Goal: Book appointment/travel/reservation

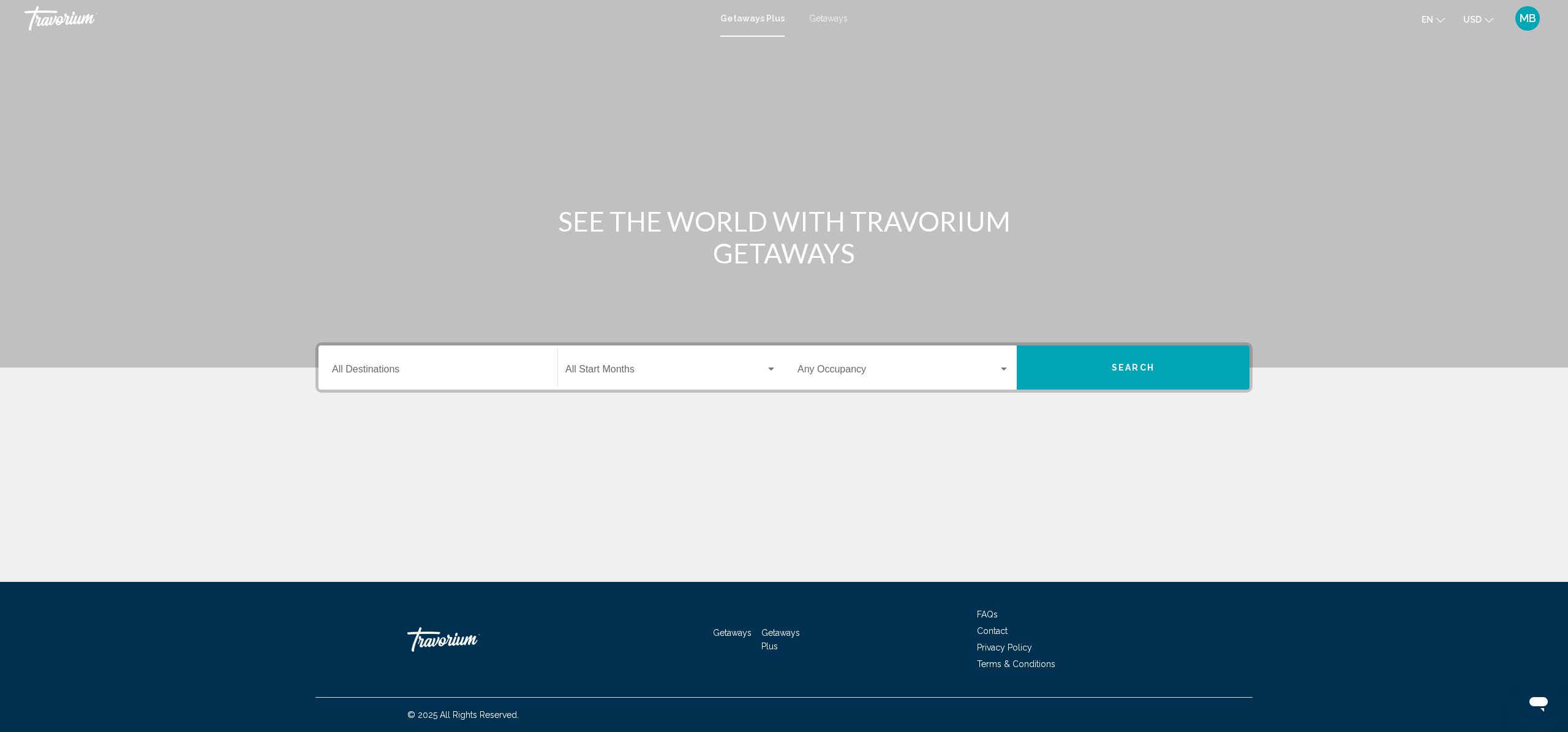
click at [422, 353] on div "Destination All Destinations" at bounding box center [437, 368] width 212 height 39
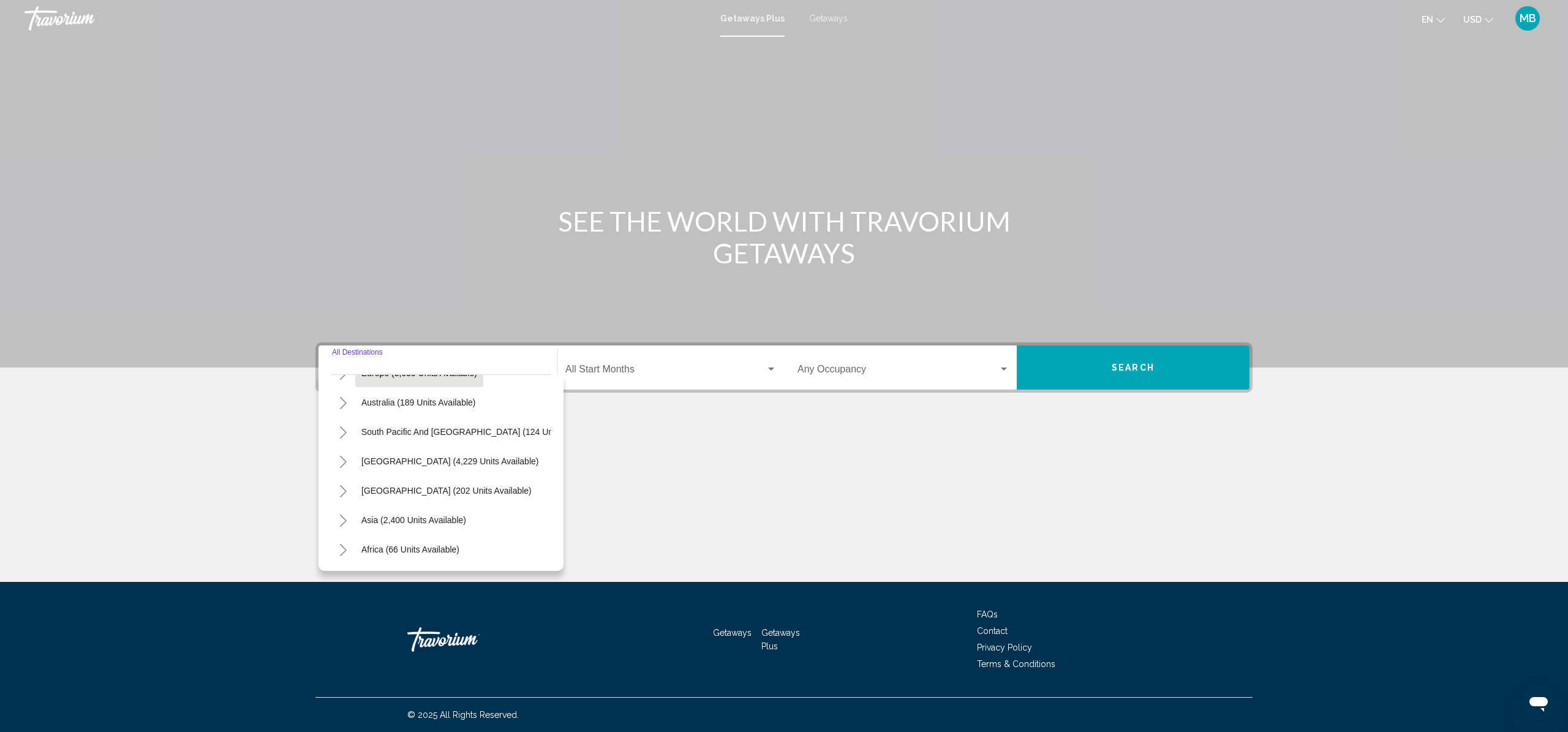
scroll to position [199, 0]
click at [384, 402] on span "South Pacific and [GEOGRAPHIC_DATA] (124 units available)" at bounding box center [480, 403] width 239 height 10
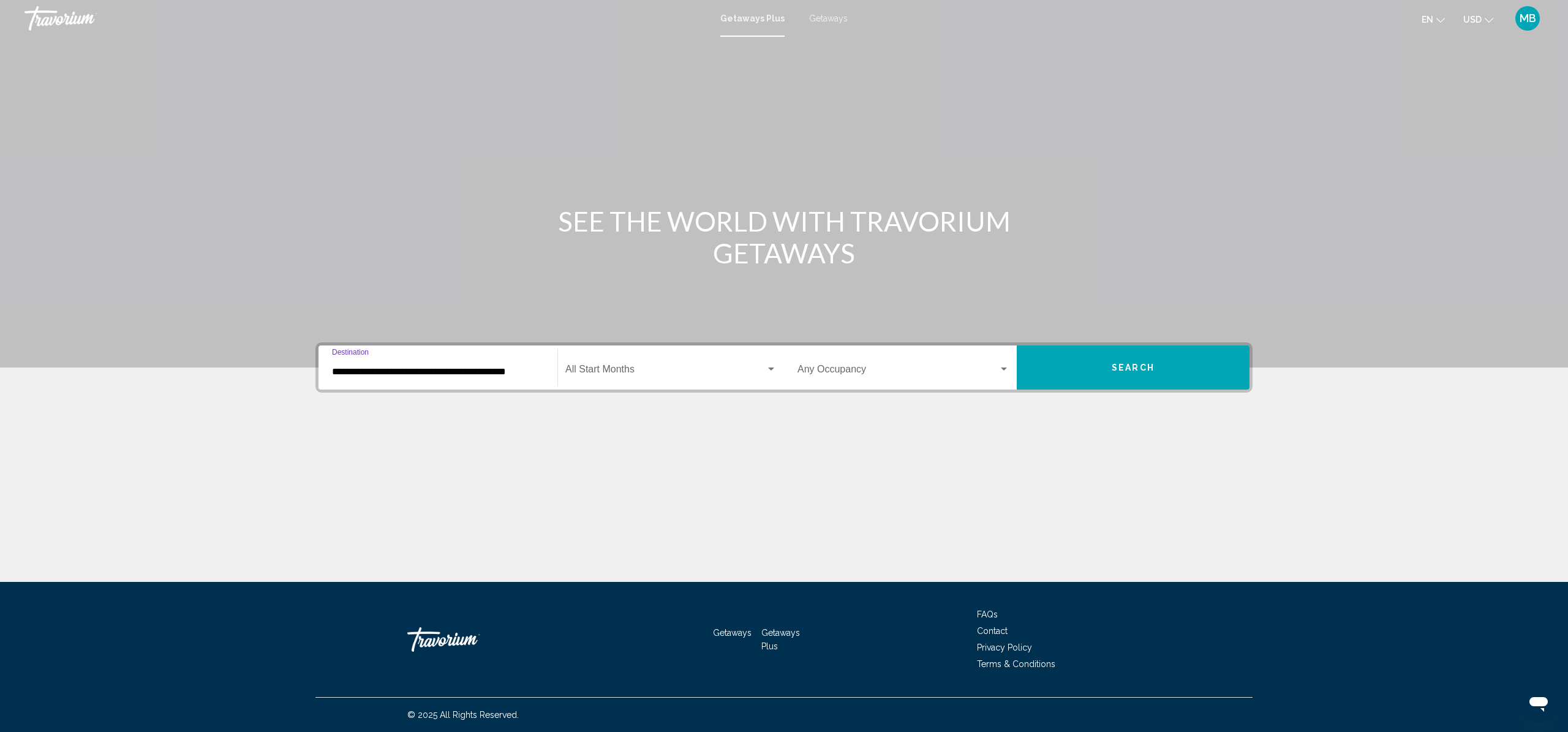
click at [388, 372] on input "**********" at bounding box center [437, 372] width 212 height 11
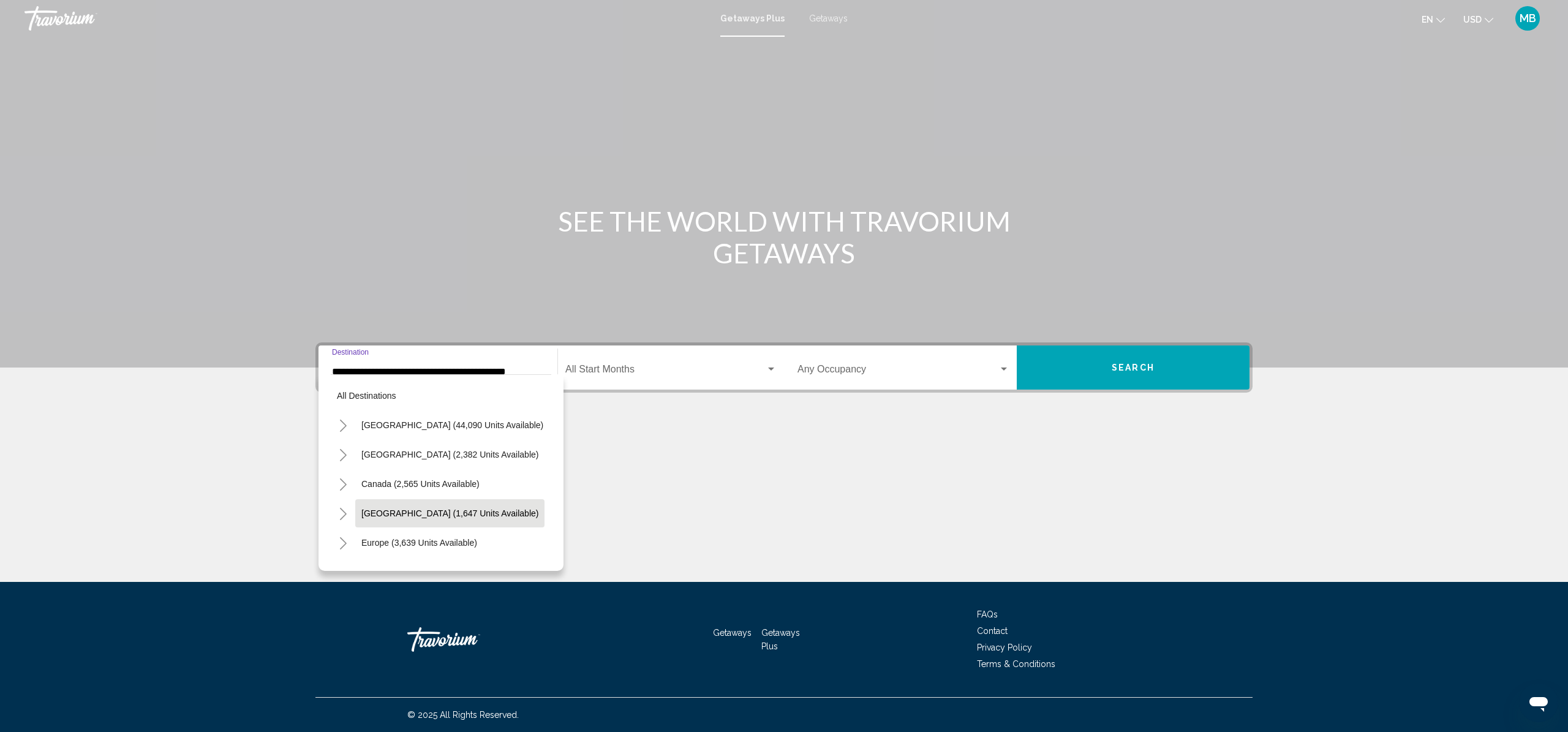
scroll to position [131, 0]
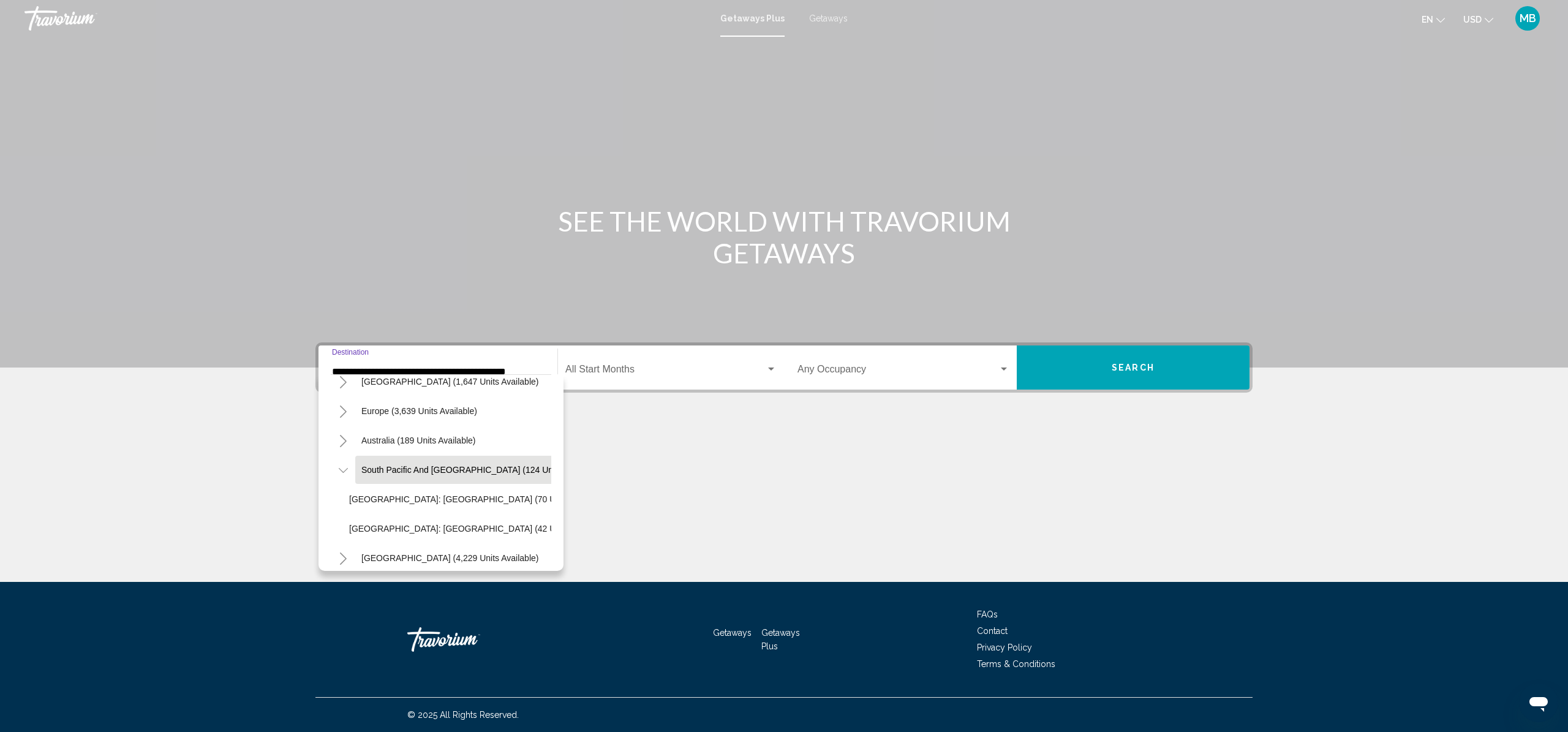
click at [429, 497] on span "[GEOGRAPHIC_DATA]: [GEOGRAPHIC_DATA] (70 units available)" at bounding box center [479, 499] width 260 height 10
type input "**********"
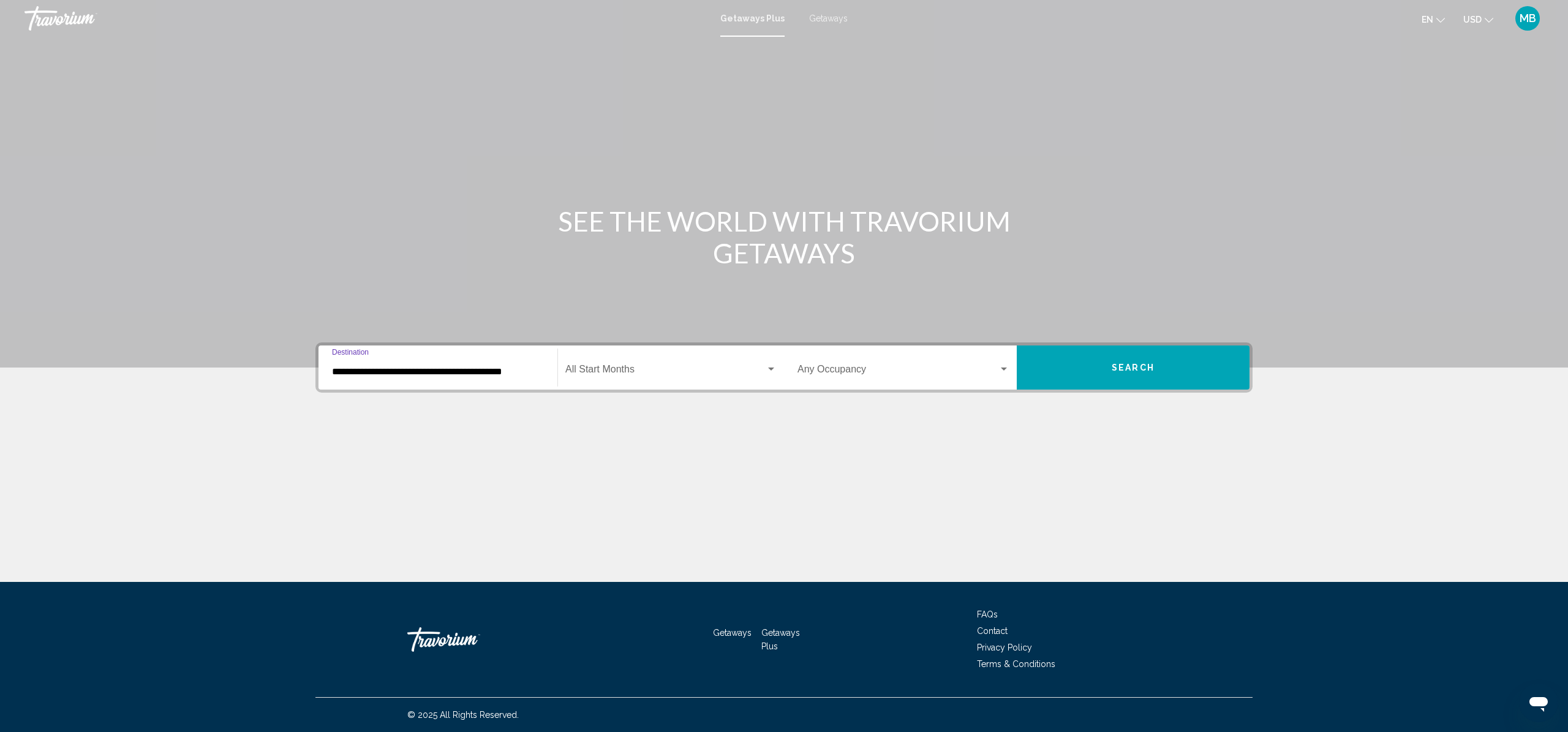
click at [633, 372] on span "Search widget" at bounding box center [665, 372] width 201 height 11
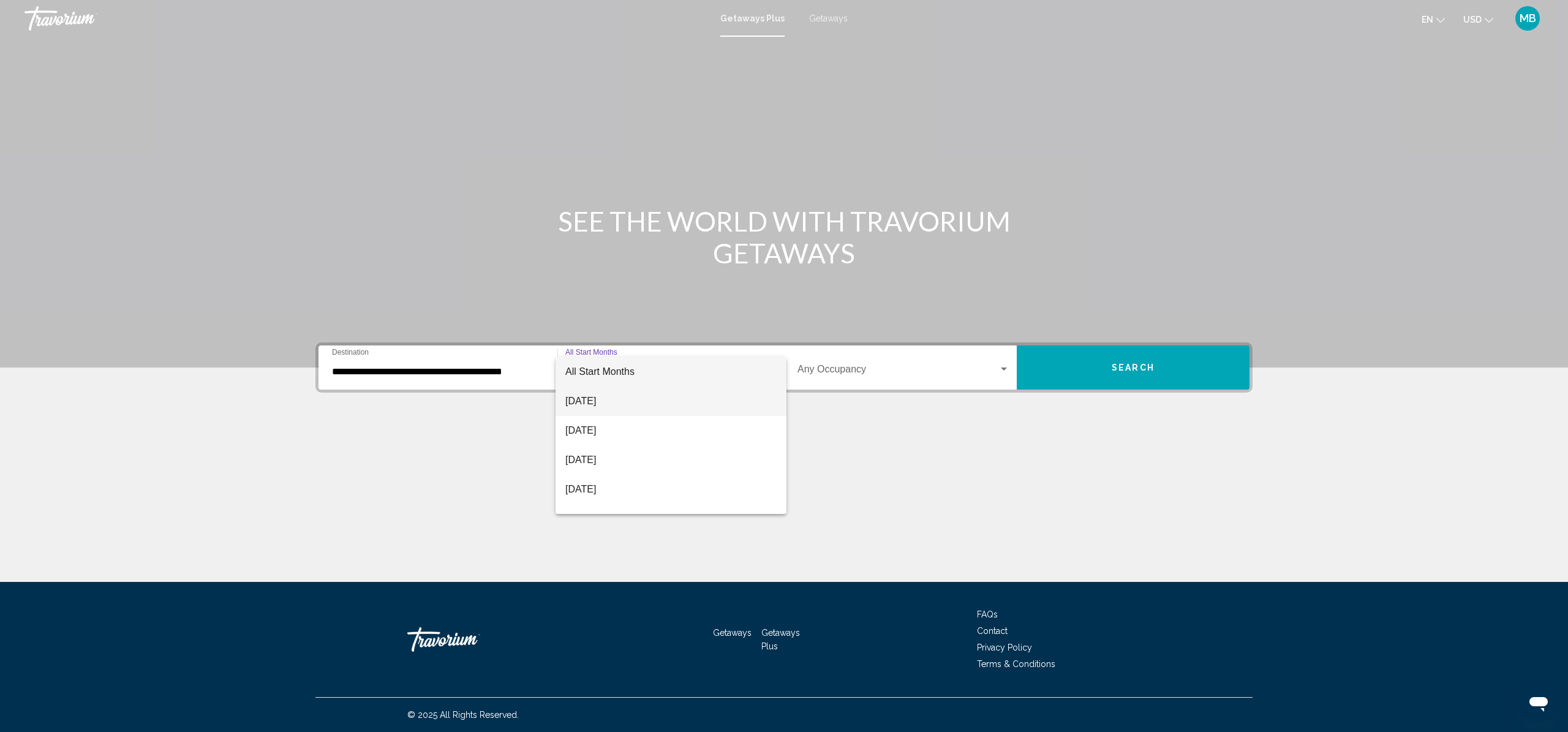
click at [628, 396] on span "[DATE]" at bounding box center [671, 401] width 212 height 30
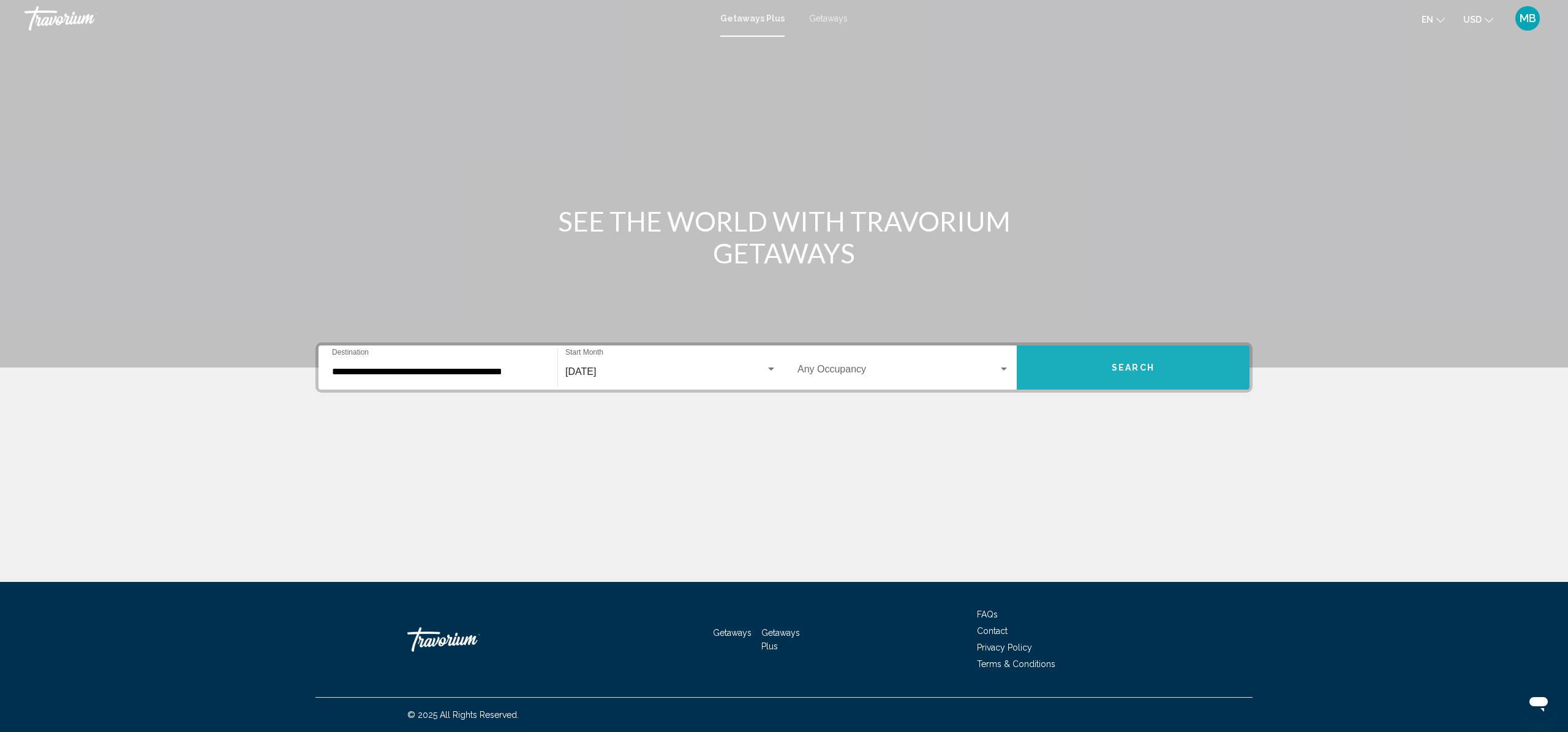
click at [1112, 367] on span "Search" at bounding box center [1133, 368] width 43 height 10
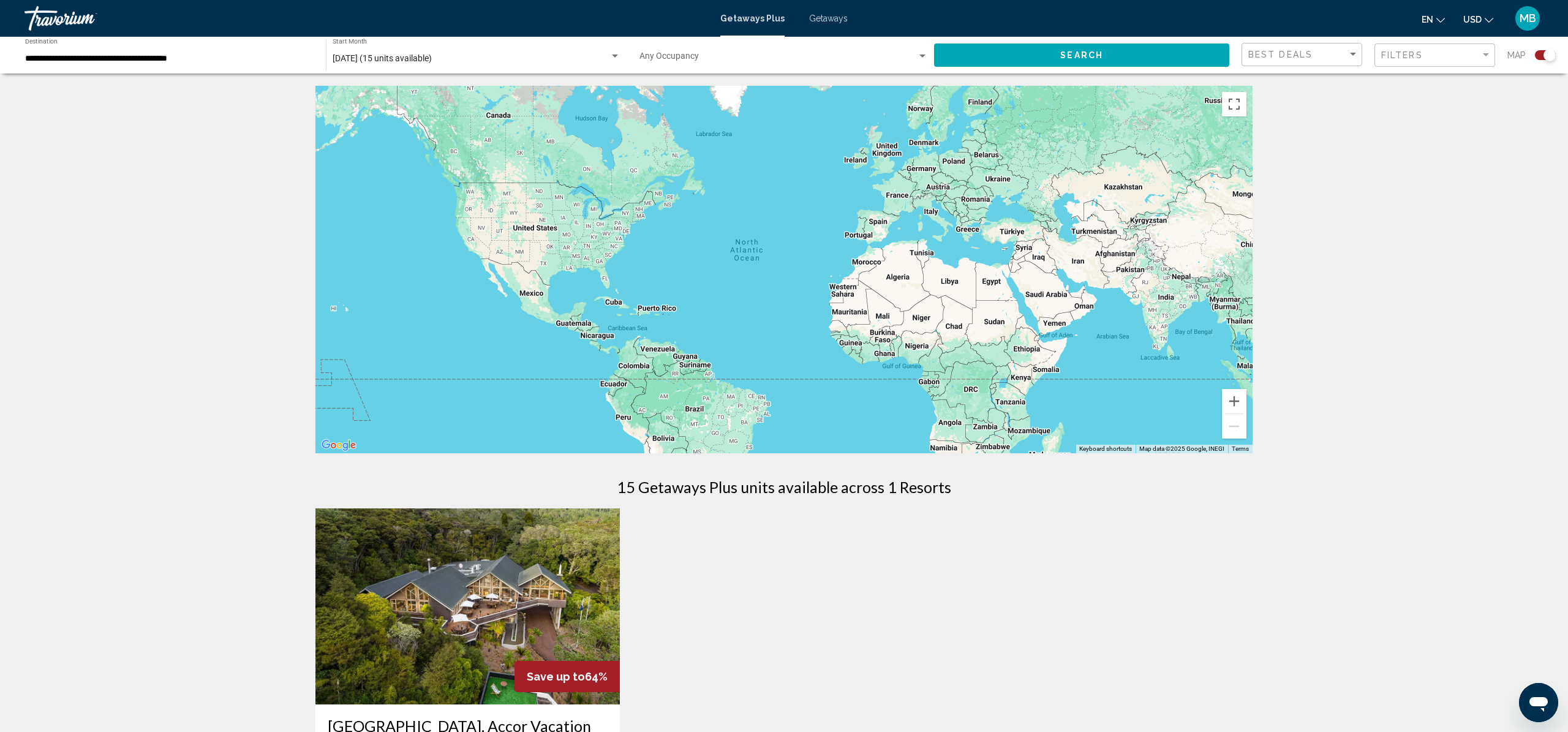
click at [820, 18] on span "Getaways" at bounding box center [828, 18] width 39 height 10
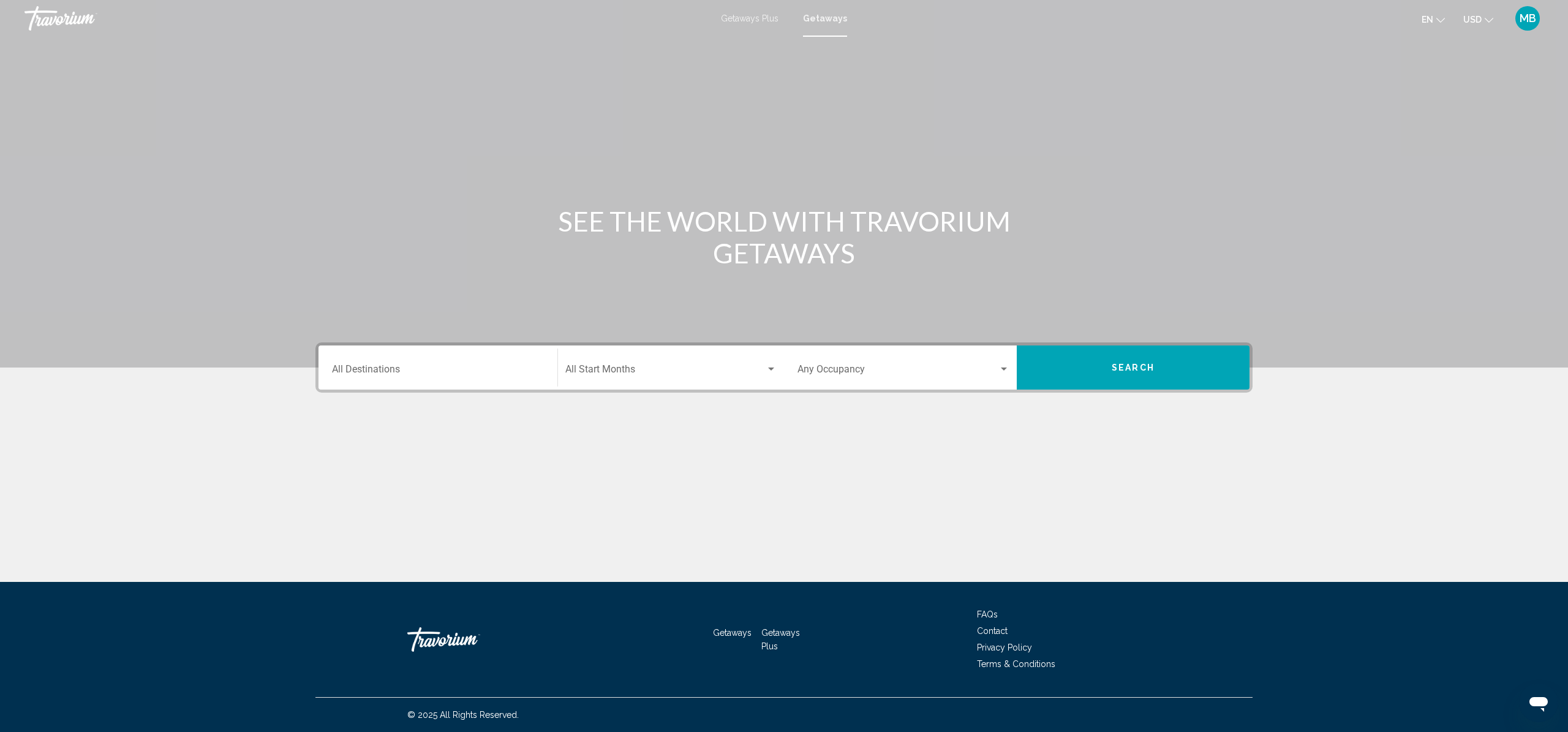
click at [410, 355] on div "Destination All Destinations" at bounding box center [437, 368] width 212 height 39
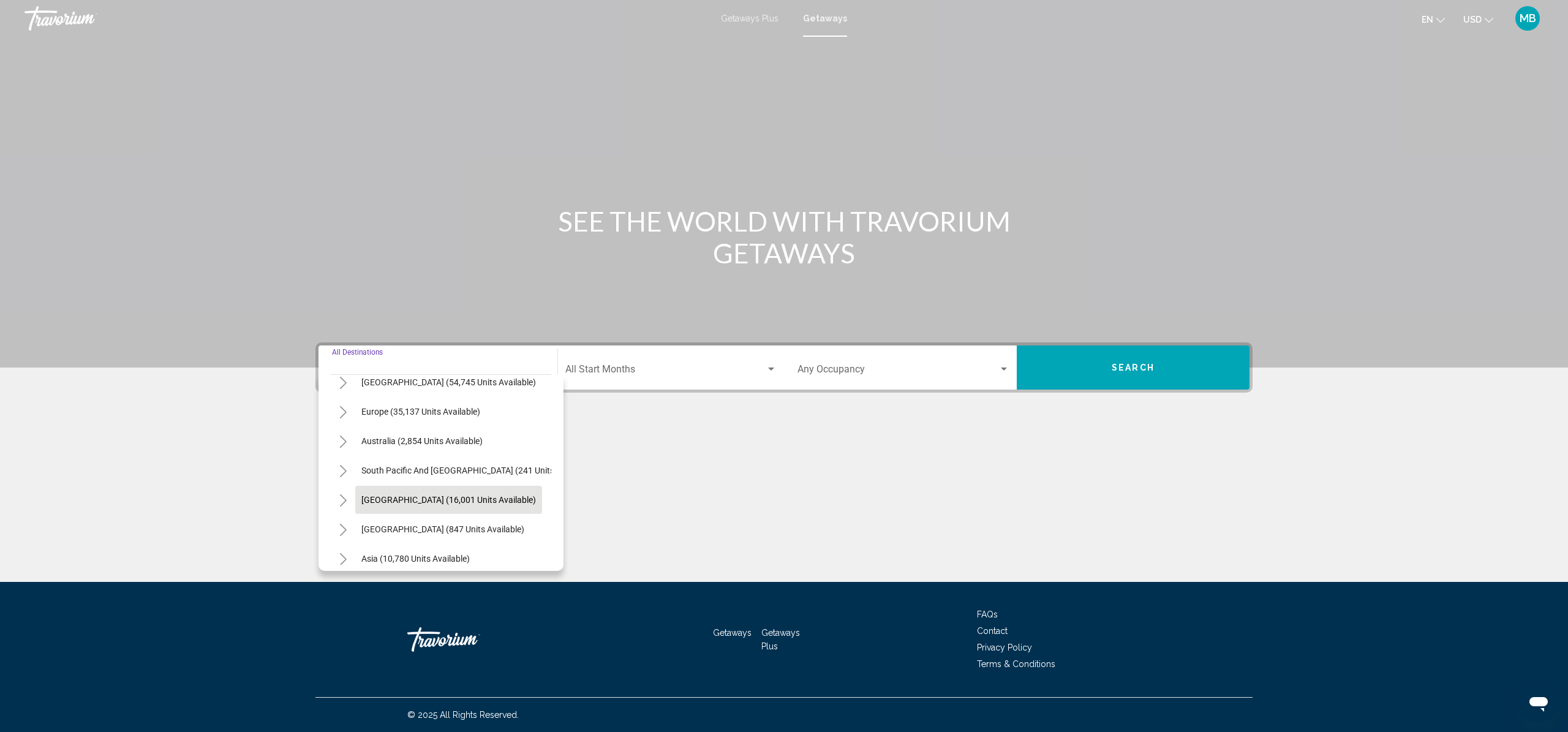
scroll to position [135, 0]
click at [351, 468] on button "Toggle South Pacific and Oceania (241 units available)" at bounding box center [343, 466] width 25 height 25
drag, startPoint x: 375, startPoint y: 495, endPoint x: 411, endPoint y: 488, distance: 36.7
click at [374, 494] on span "[GEOGRAPHIC_DATA]: [GEOGRAPHIC_DATA] (160 units available)" at bounding box center [474, 495] width 249 height 10
type input "**********"
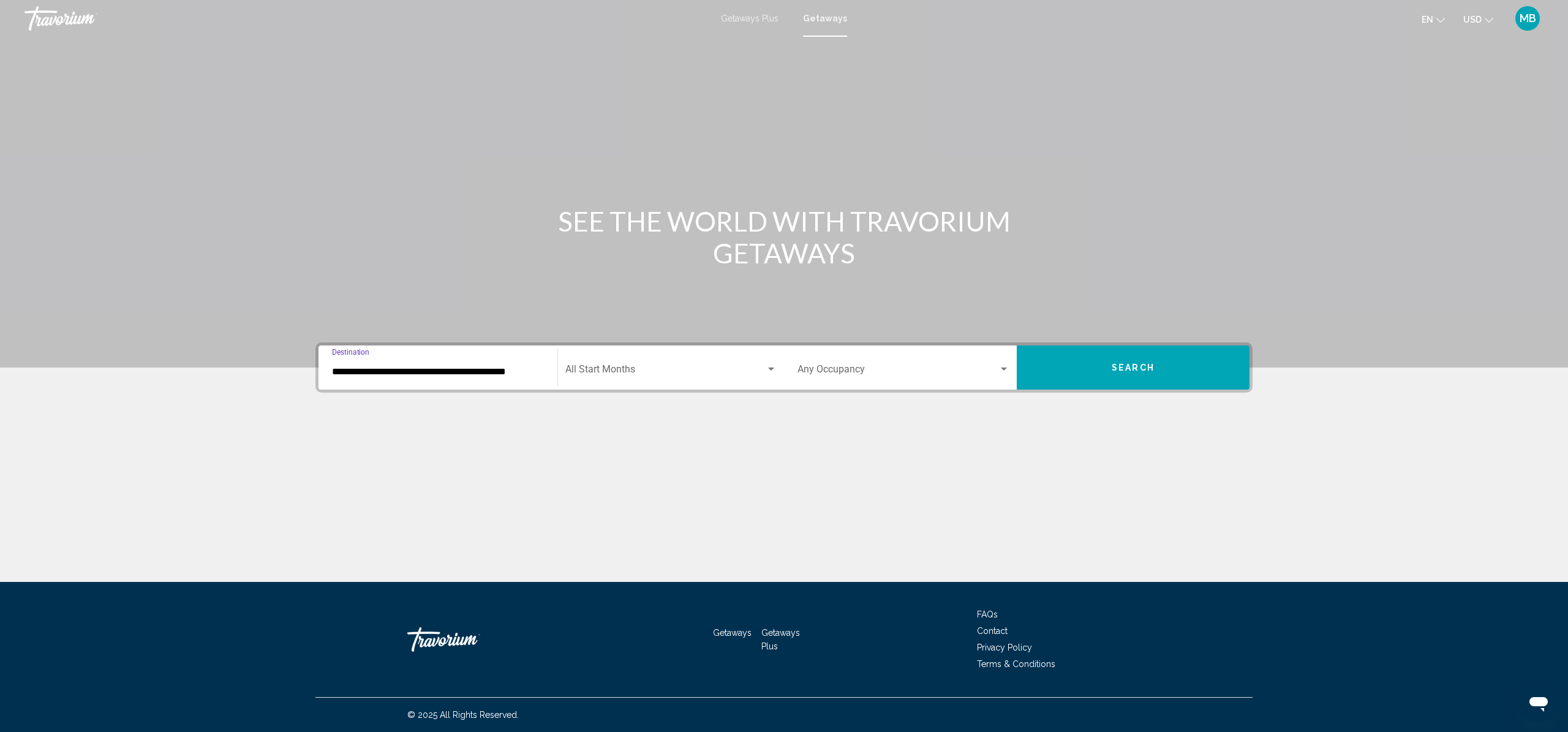
click at [1072, 372] on button "Search" at bounding box center [1133, 368] width 233 height 44
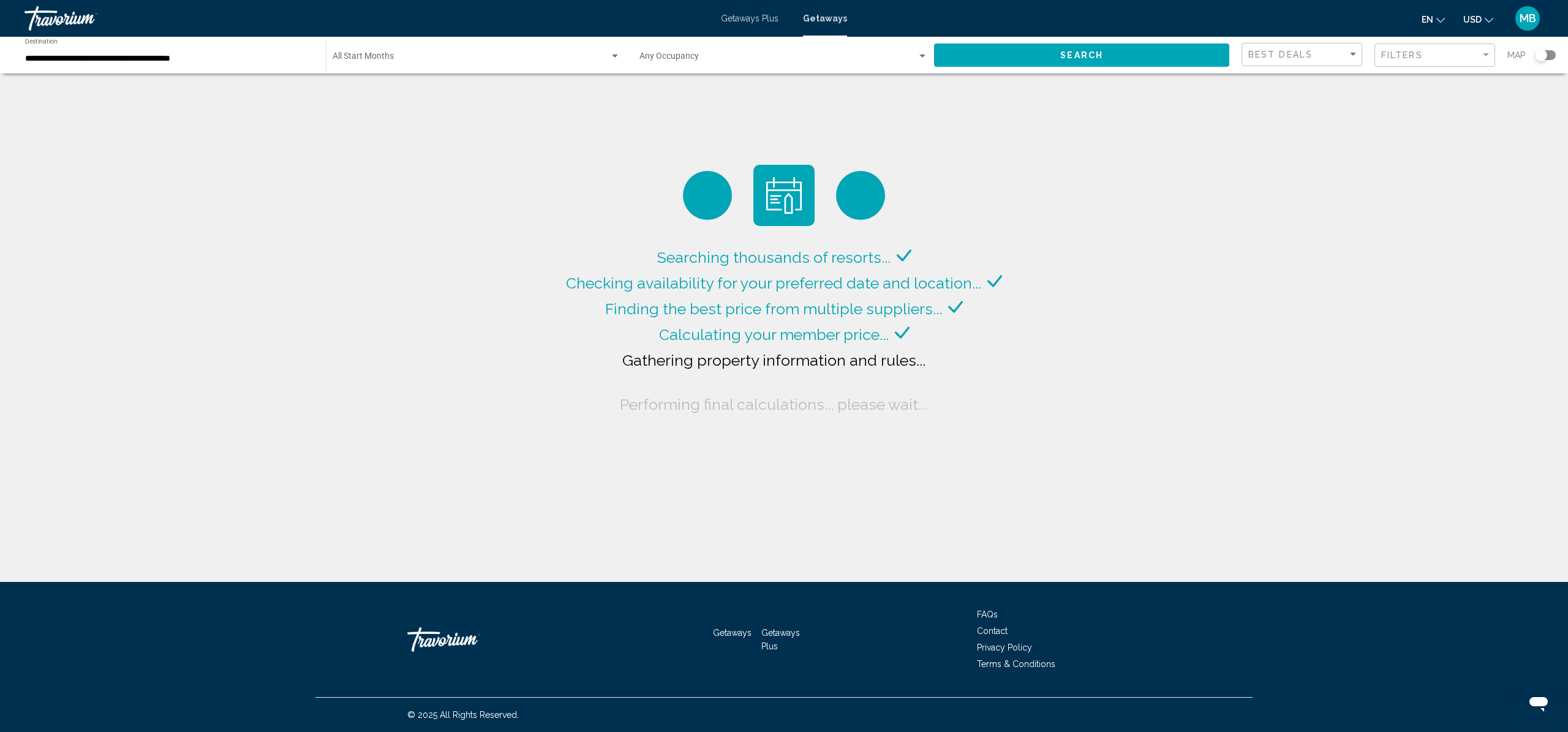
click at [475, 50] on div "Start Month All Start Months" at bounding box center [476, 55] width 287 height 33
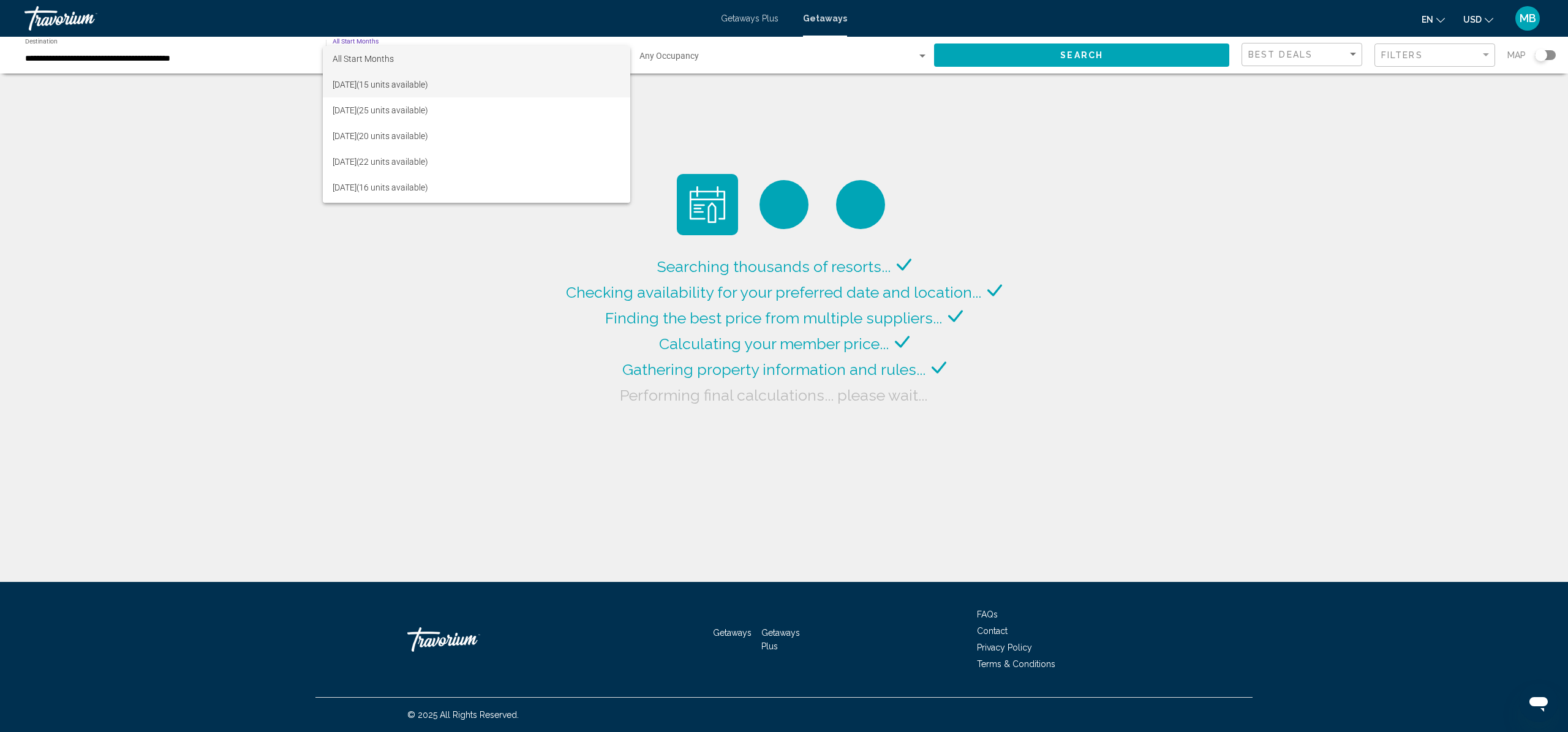
drag, startPoint x: 404, startPoint y: 92, endPoint x: 476, endPoint y: 86, distance: 72.2
click at [404, 92] on span "[DATE] (15 units available)" at bounding box center [476, 85] width 287 height 26
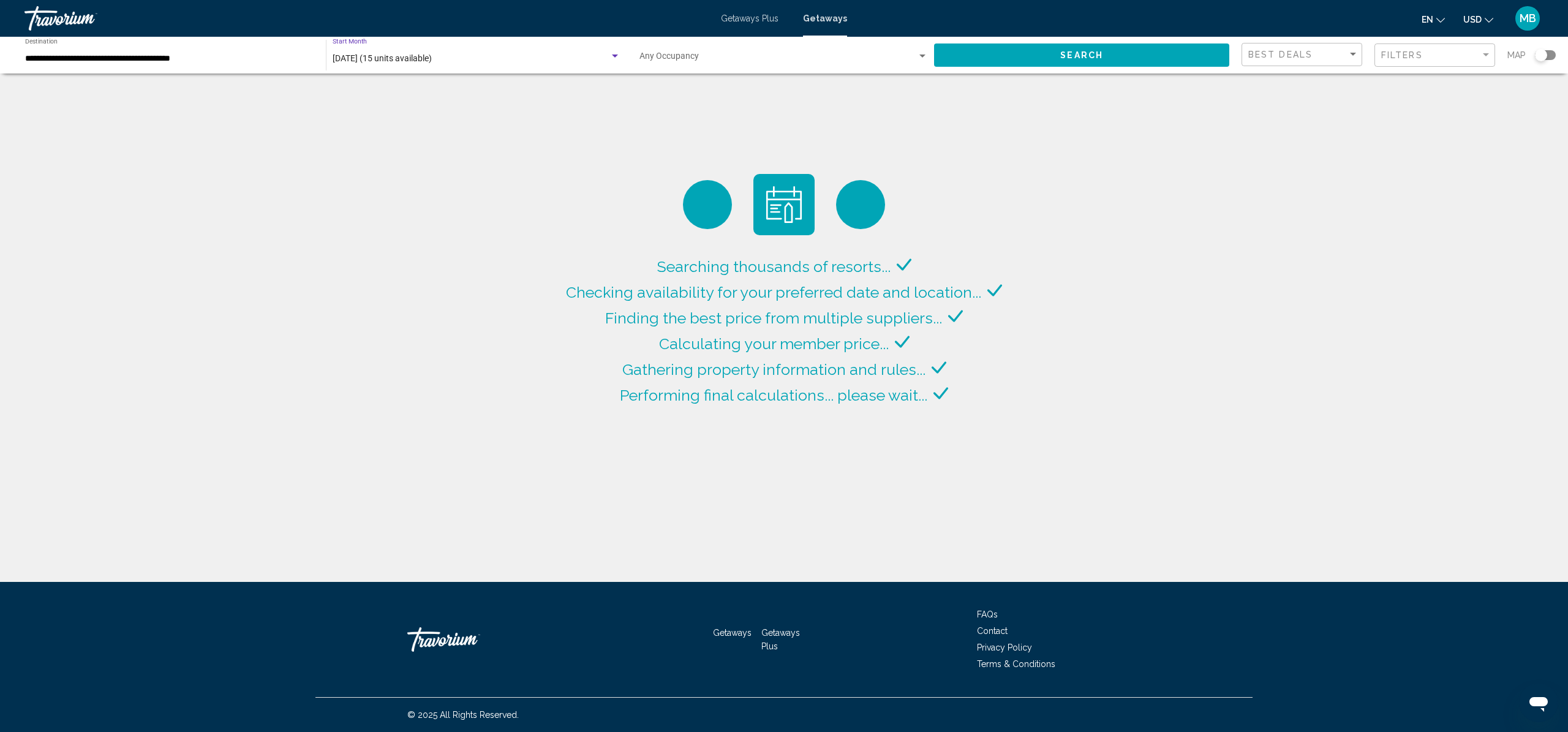
drag, startPoint x: 989, startPoint y: 59, endPoint x: 963, endPoint y: 78, distance: 32.2
click at [989, 59] on button "Search" at bounding box center [1081, 55] width 295 height 23
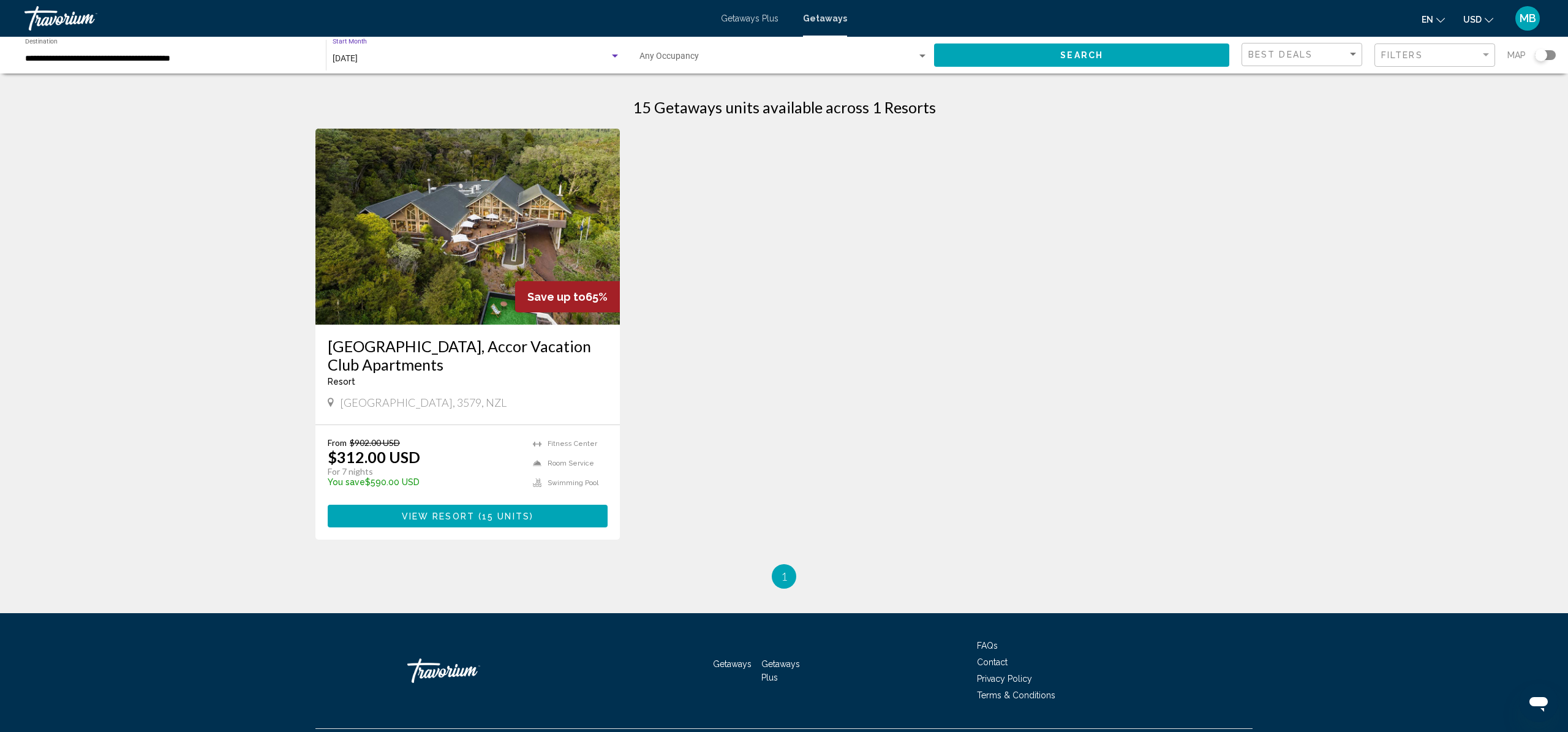
click at [559, 59] on div "[DATE]" at bounding box center [471, 58] width 277 height 10
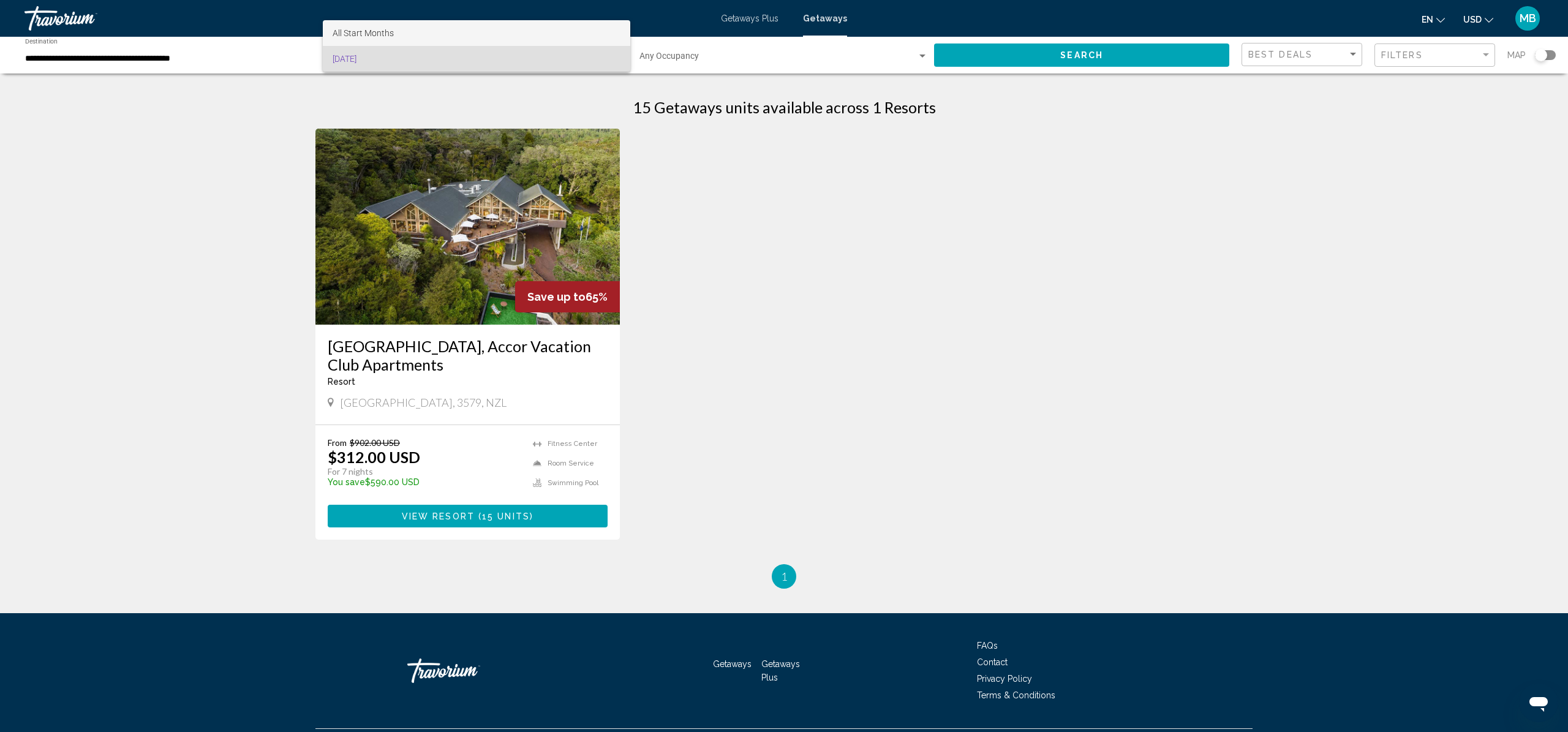
drag, startPoint x: 544, startPoint y: 37, endPoint x: 559, endPoint y: 49, distance: 19.2
click at [544, 37] on span "All Start Months" at bounding box center [476, 33] width 287 height 26
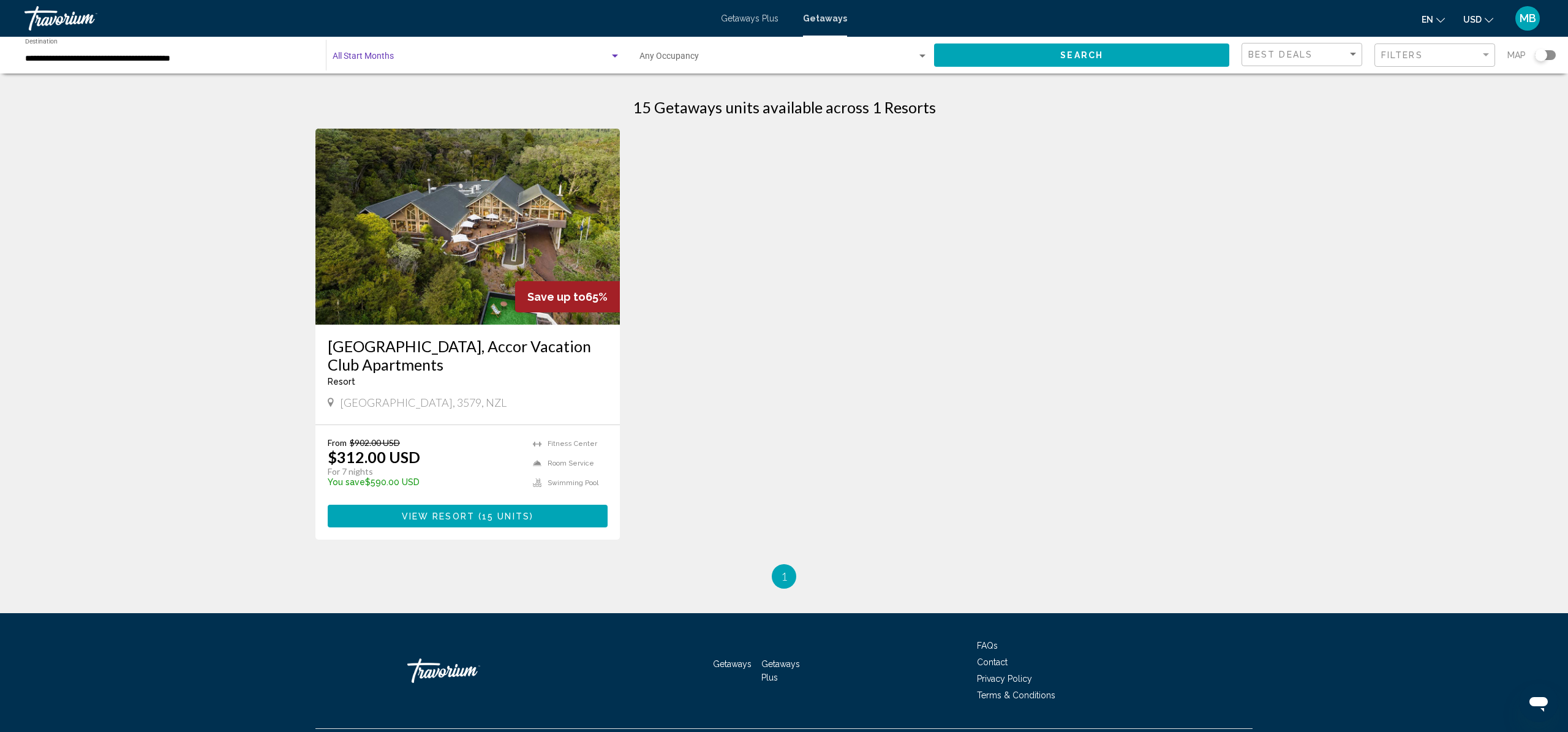
drag, startPoint x: 1000, startPoint y: 65, endPoint x: 998, endPoint y: 75, distance: 10.2
click at [1000, 65] on button "Search" at bounding box center [1081, 55] width 295 height 23
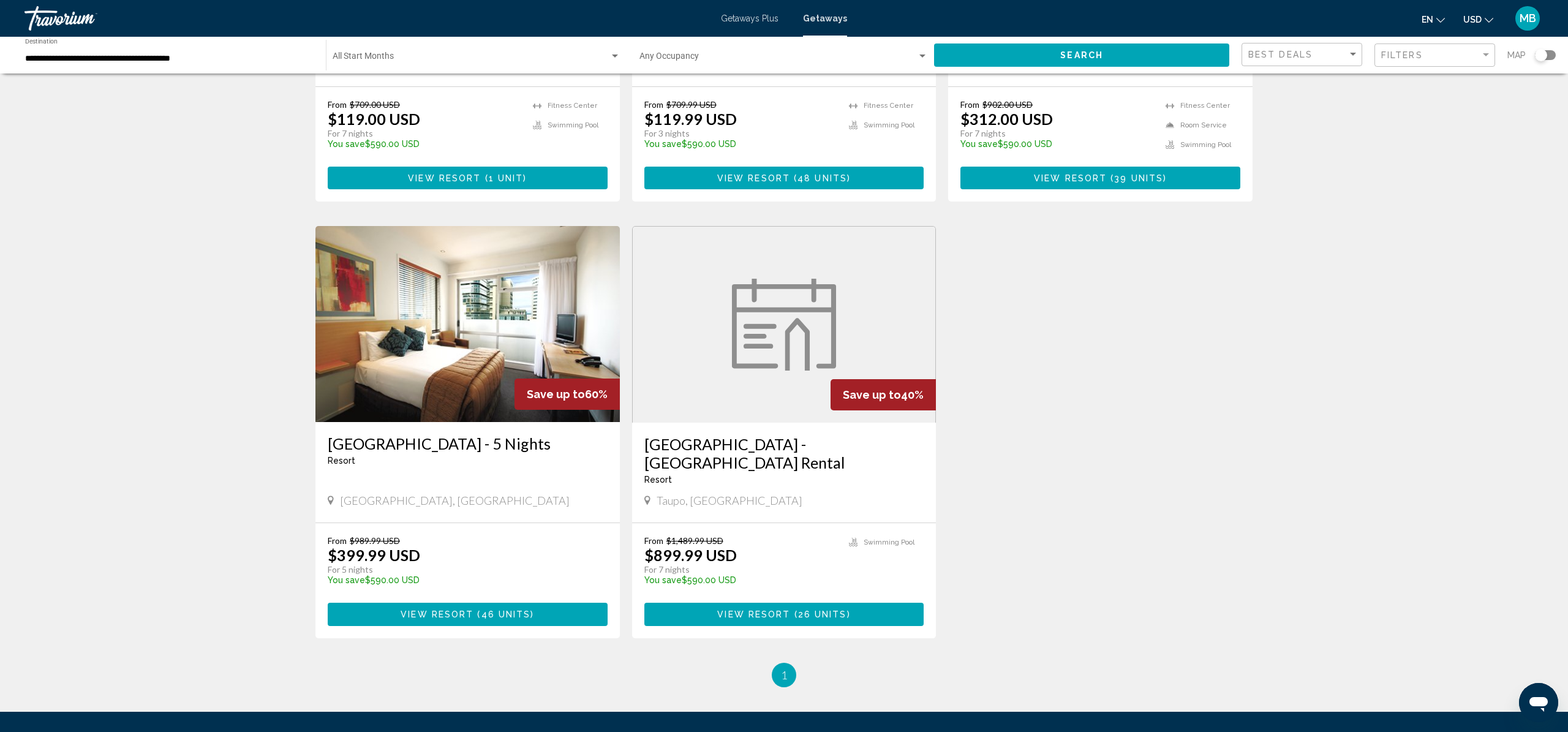
scroll to position [340, 0]
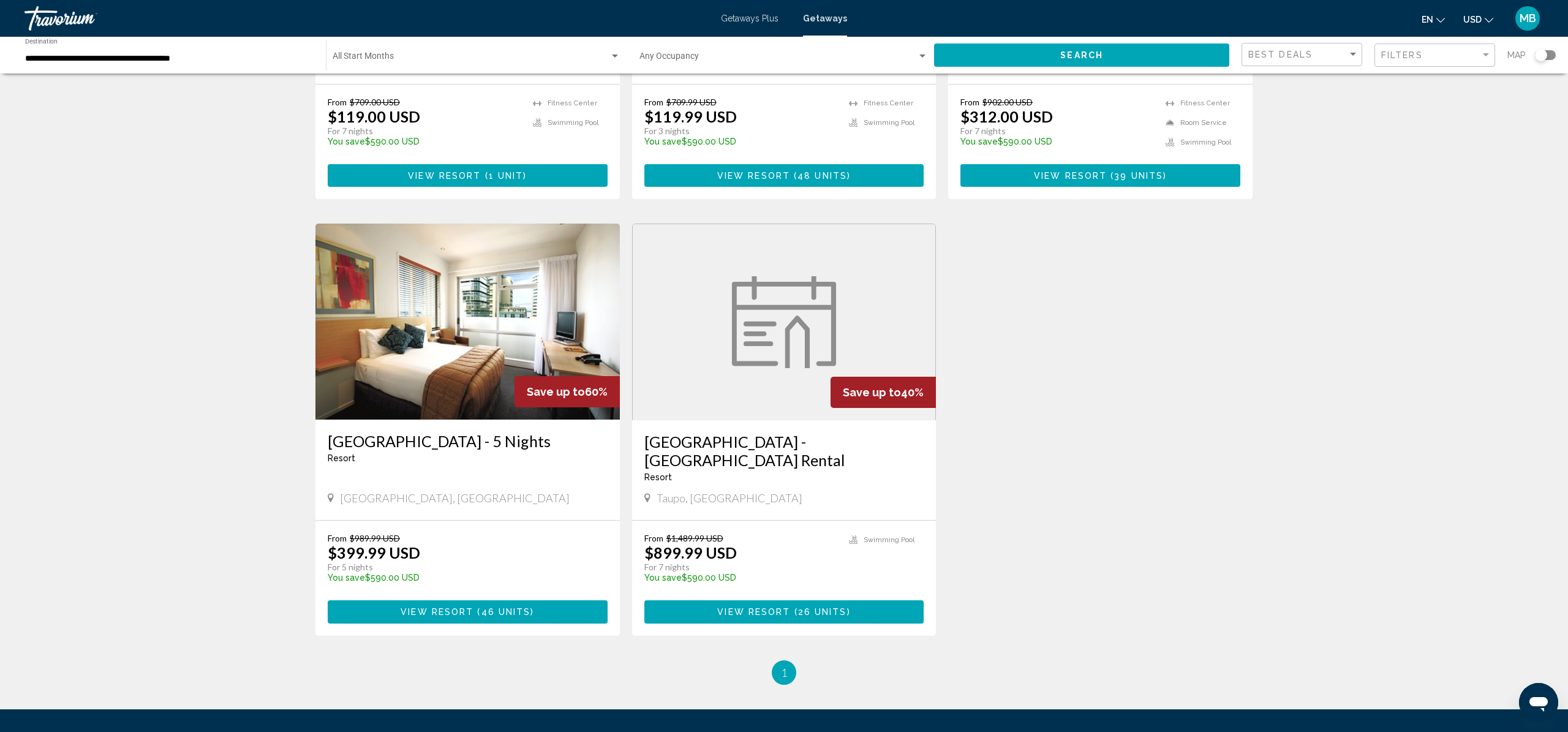
click at [576, 296] on img "Main content" at bounding box center [467, 322] width 304 height 196
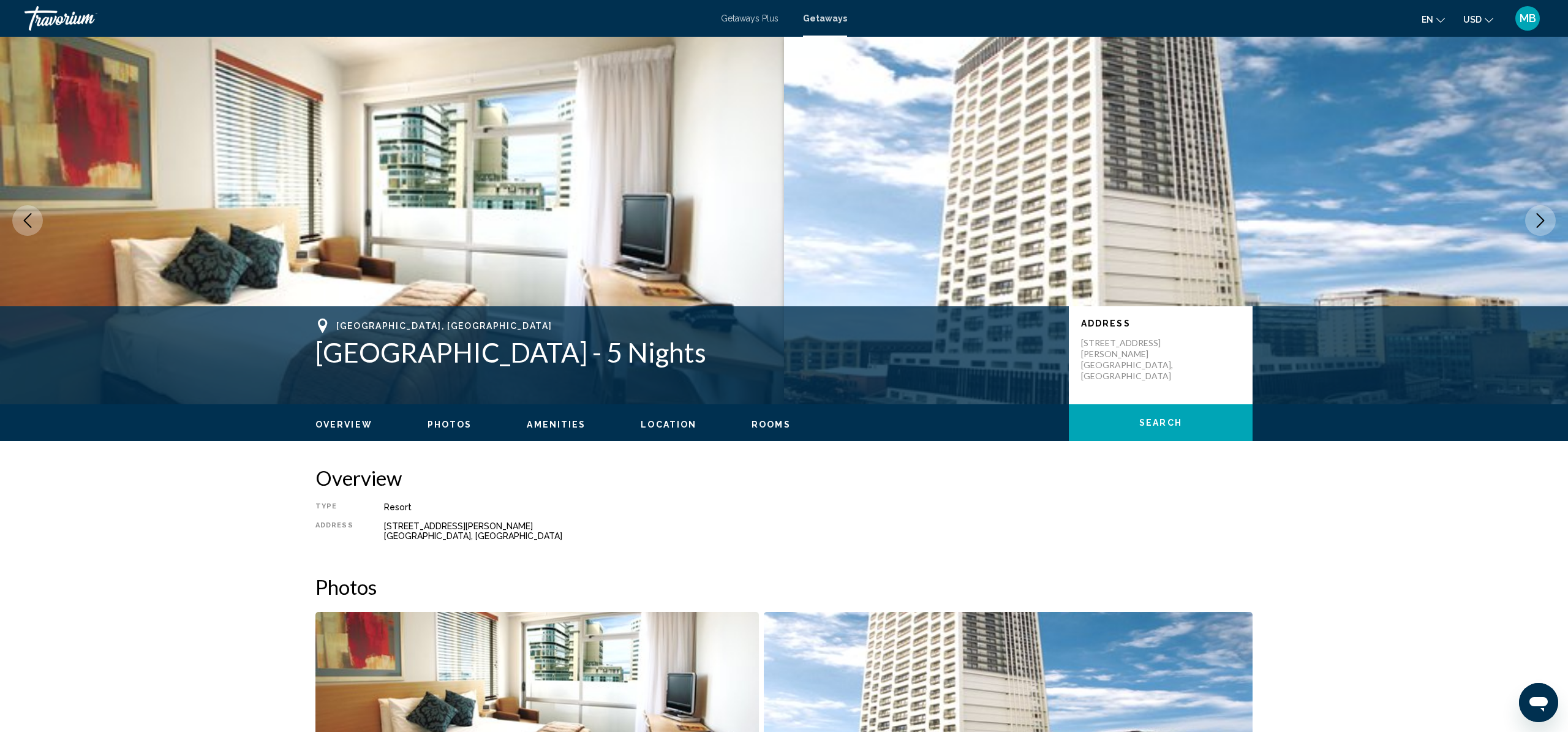
click at [1539, 218] on icon "Next image" at bounding box center [1540, 221] width 15 height 15
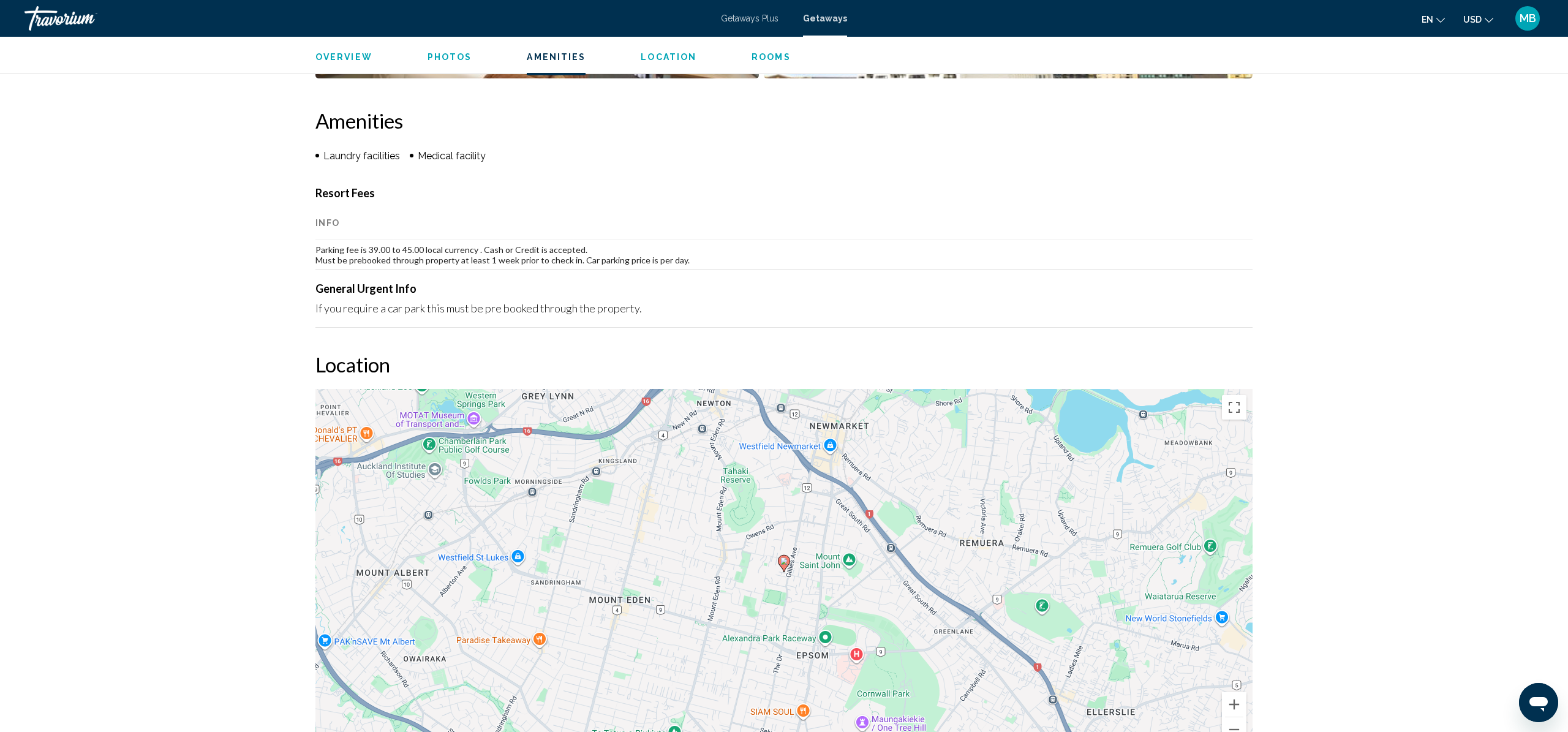
scroll to position [922, 0]
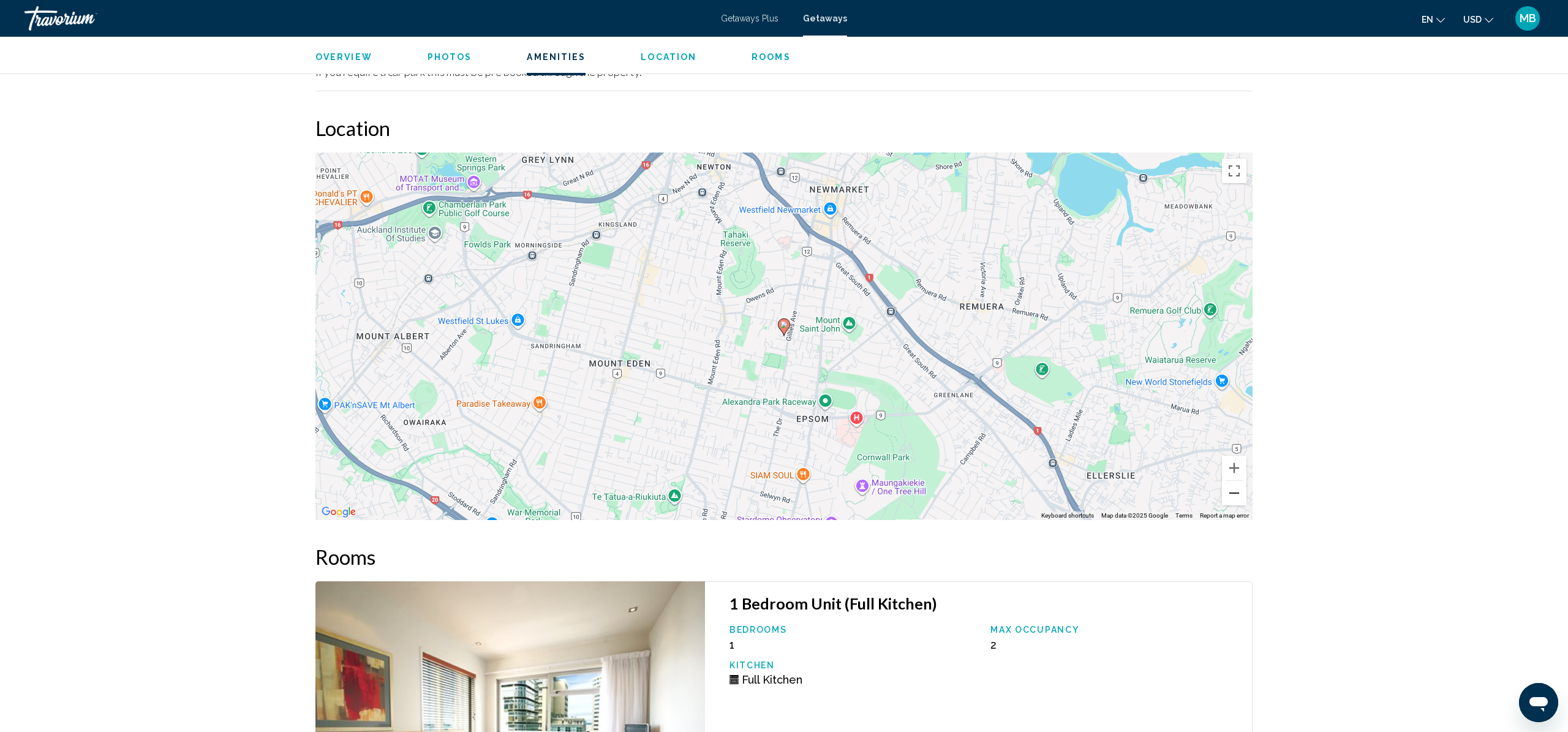
click at [1235, 494] on button "Zoom out" at bounding box center [1234, 493] width 25 height 25
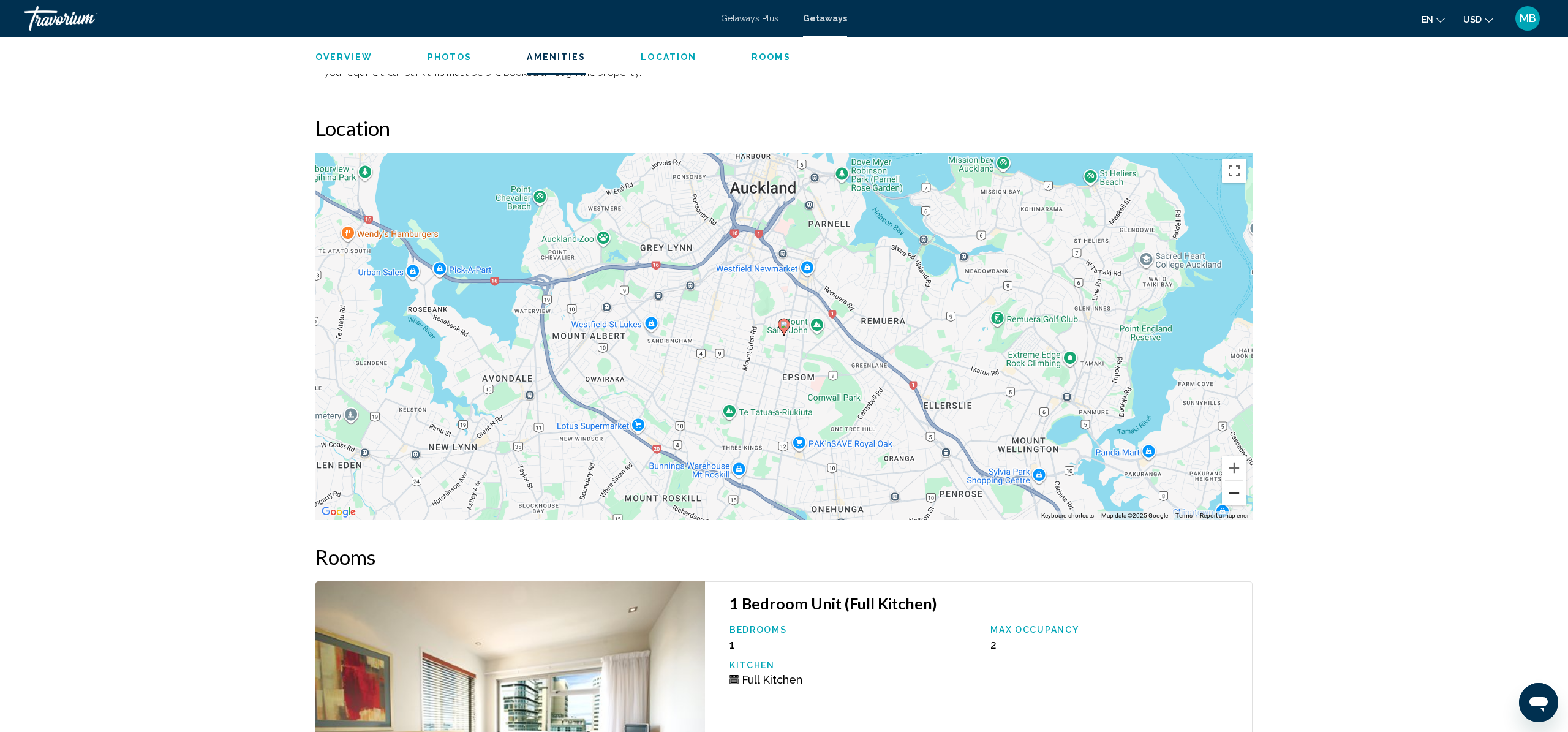
click at [1235, 494] on button "Zoom out" at bounding box center [1234, 493] width 25 height 25
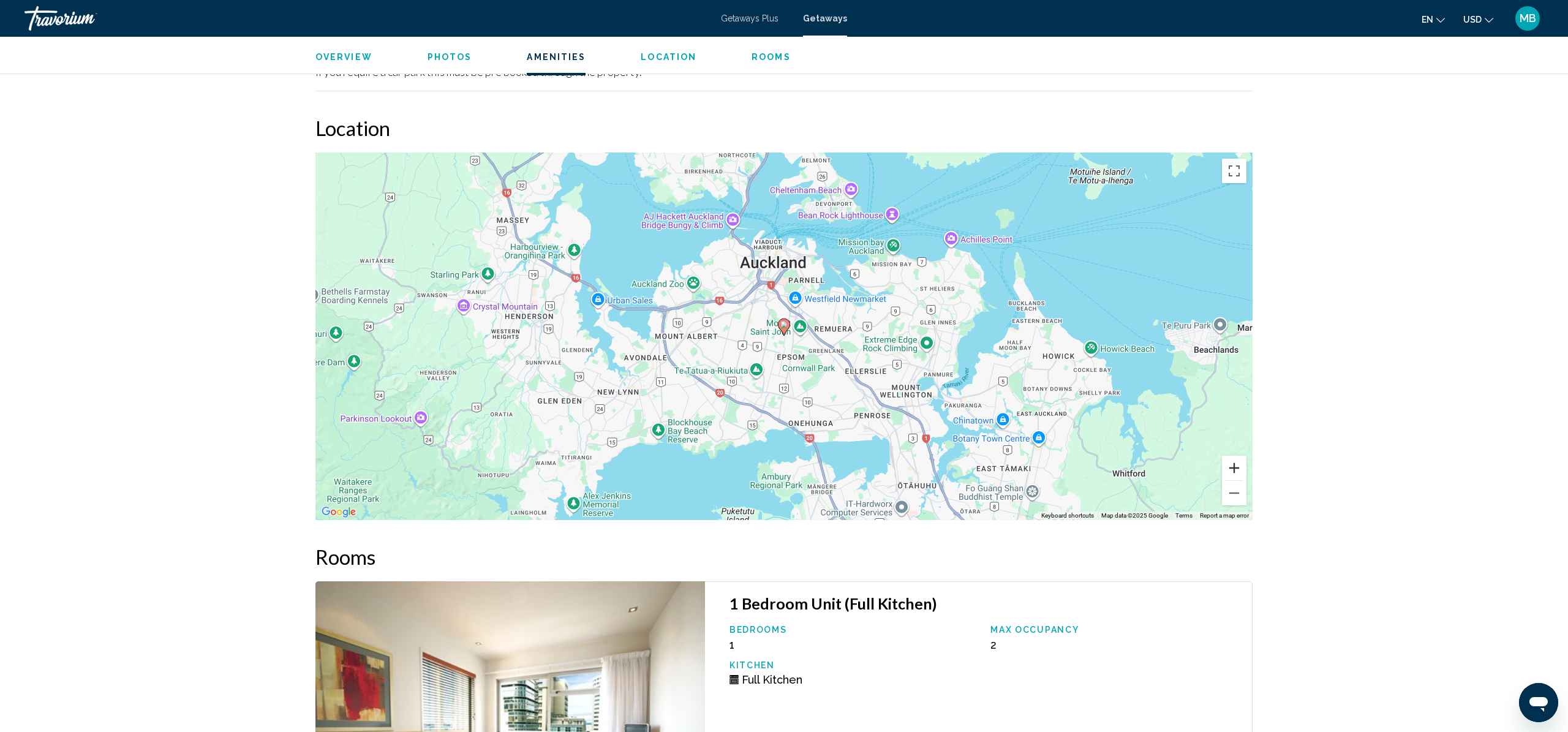
click at [1232, 470] on button "Zoom in" at bounding box center [1234, 468] width 25 height 25
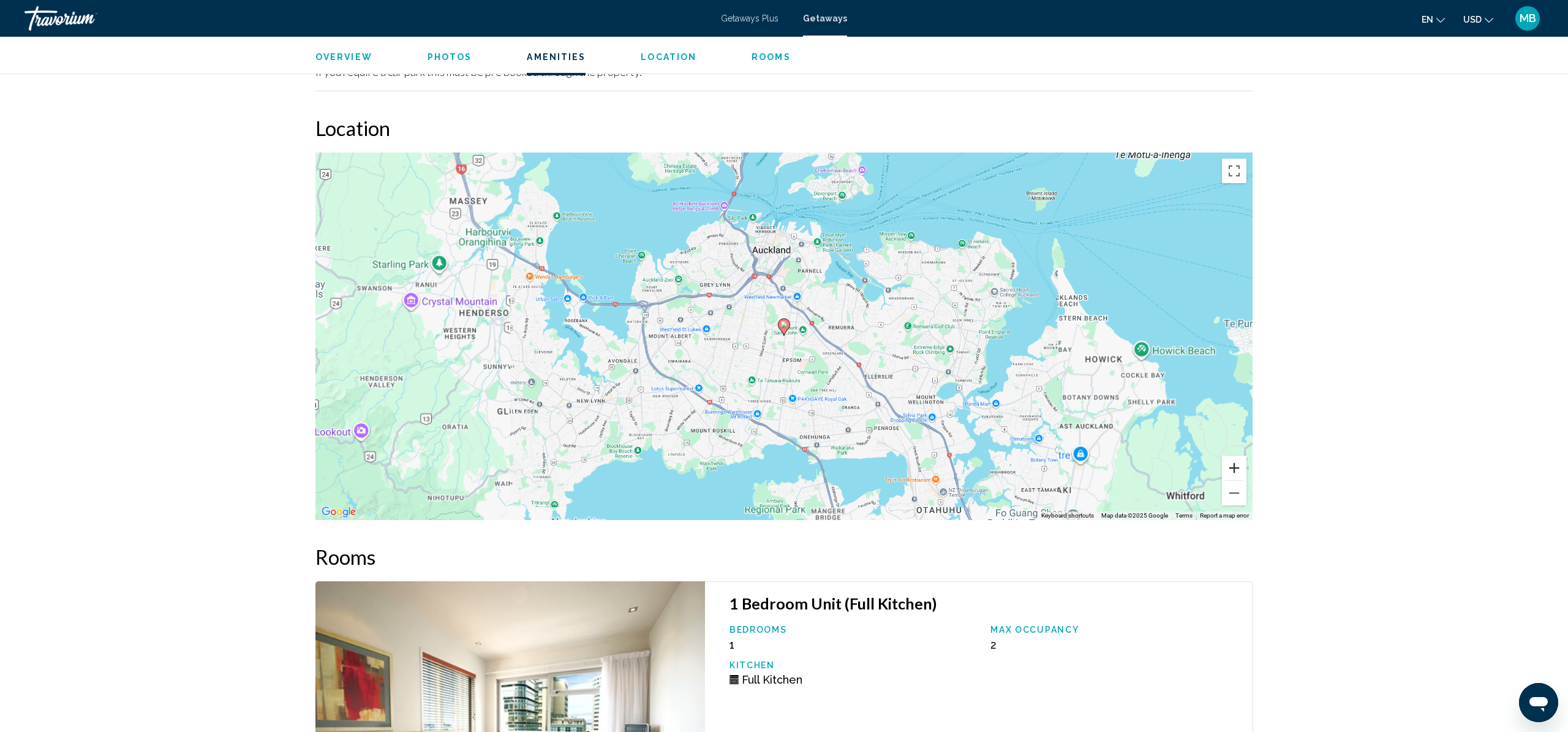
click at [1232, 470] on button "Zoom in" at bounding box center [1234, 468] width 25 height 25
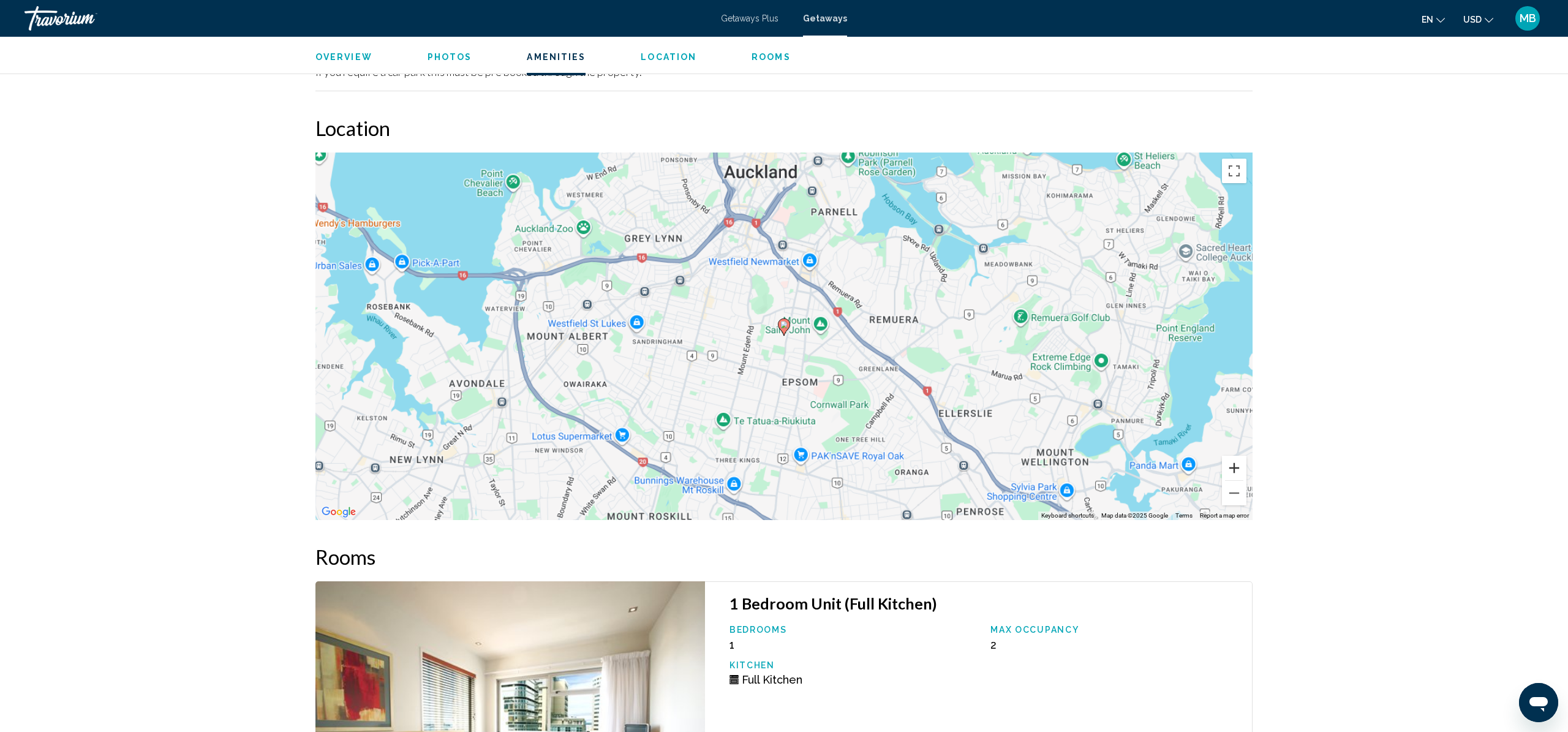
click at [1232, 470] on button "Zoom in" at bounding box center [1234, 468] width 25 height 25
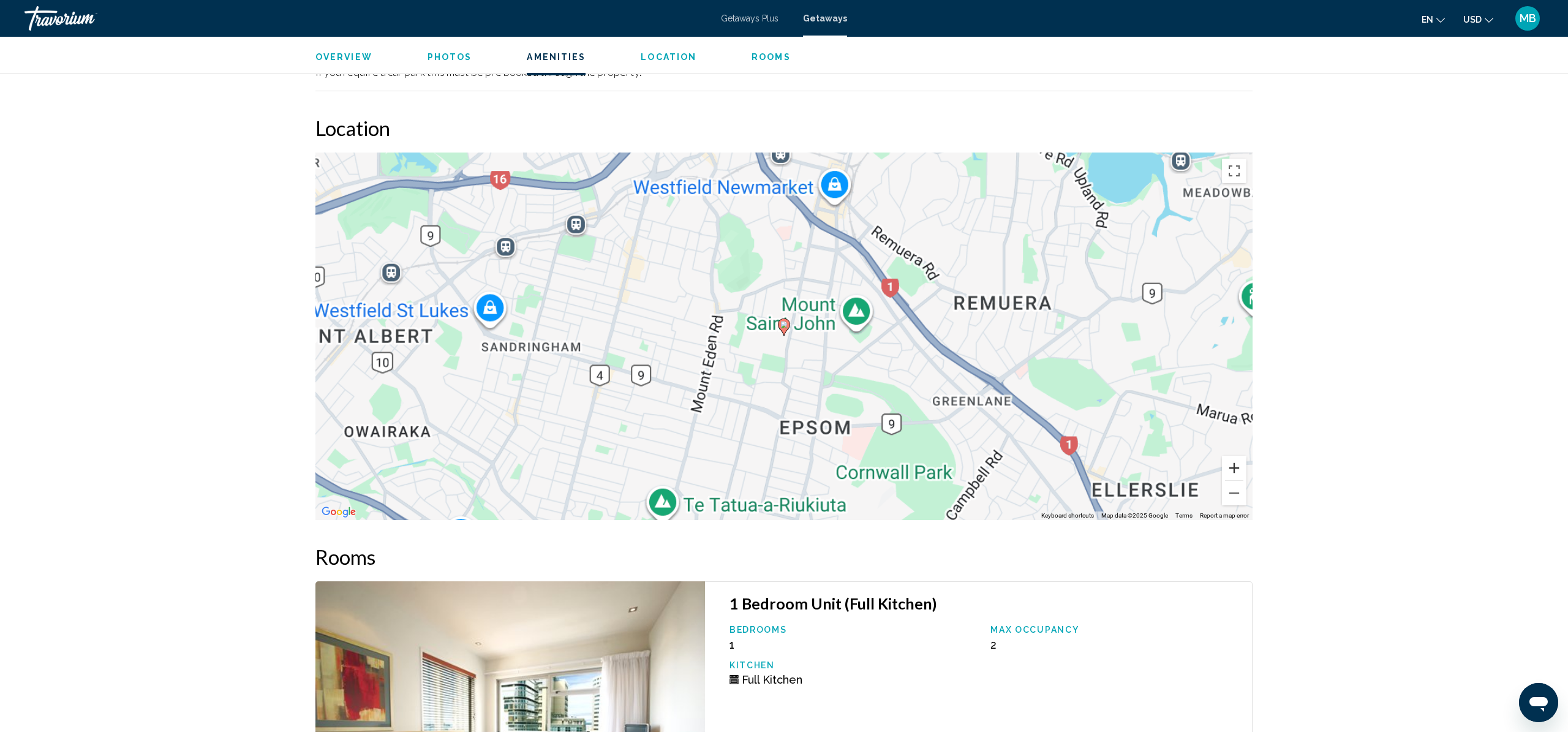
click at [1232, 470] on button "Zoom in" at bounding box center [1234, 468] width 25 height 25
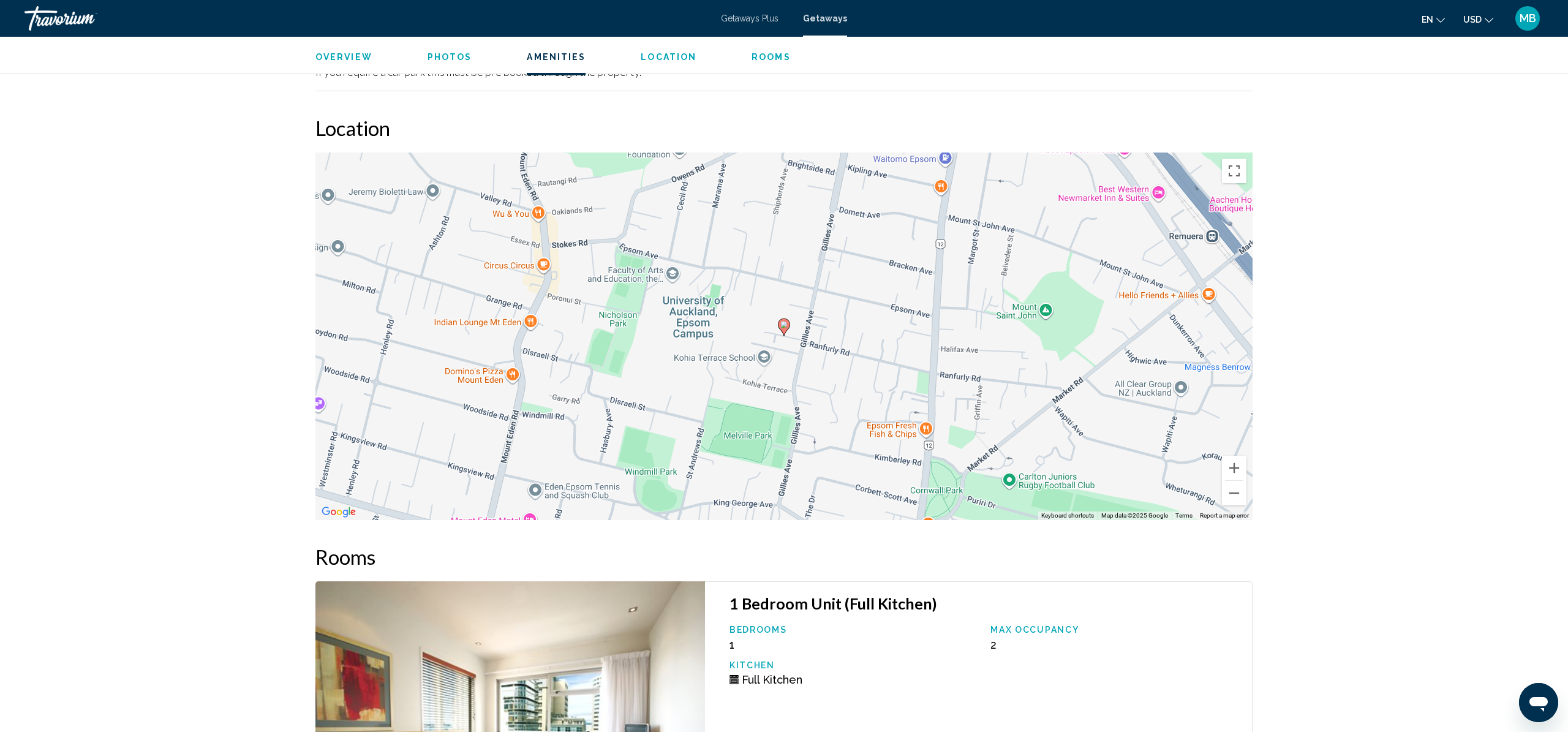
click at [784, 326] on image "Main content" at bounding box center [784, 324] width 7 height 7
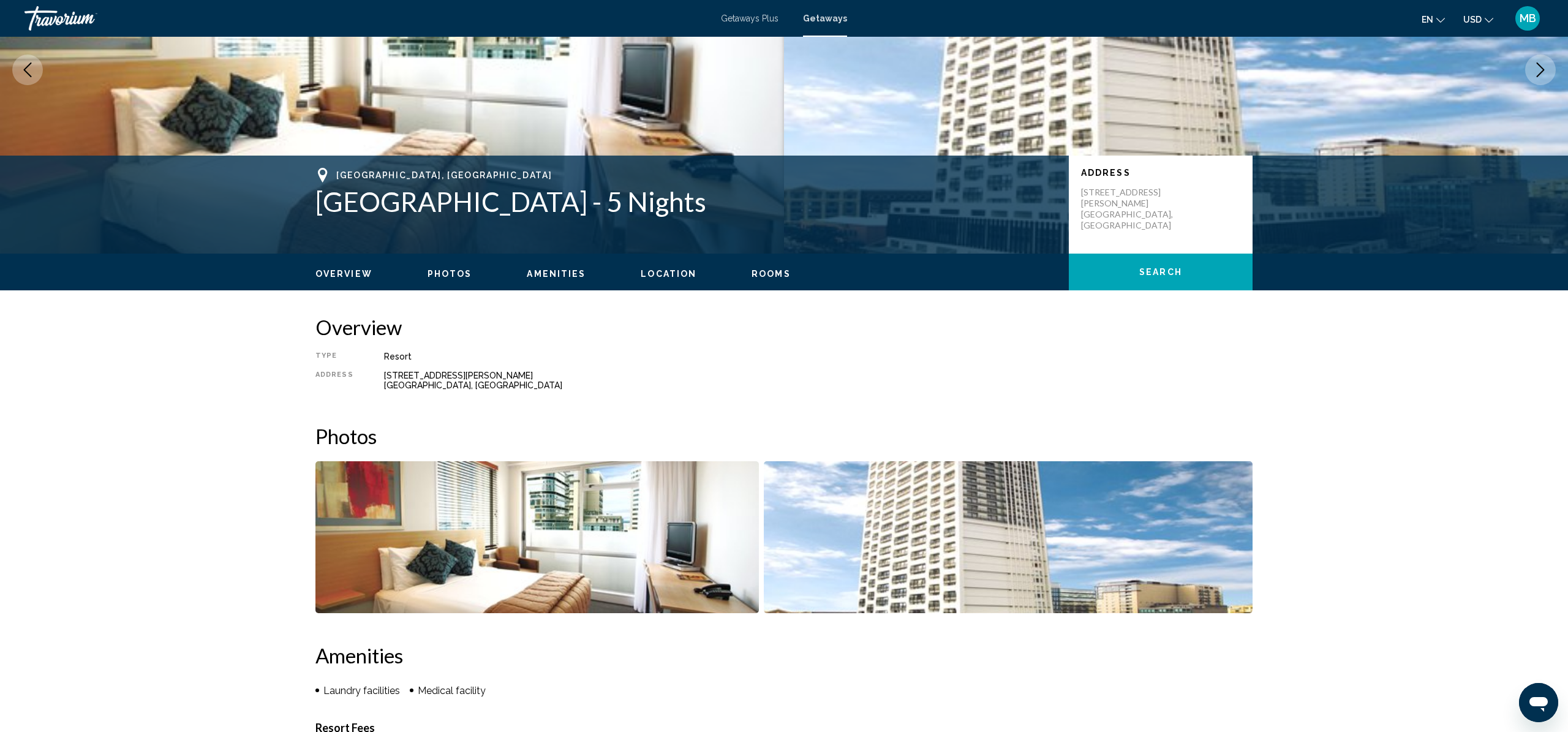
scroll to position [0, 0]
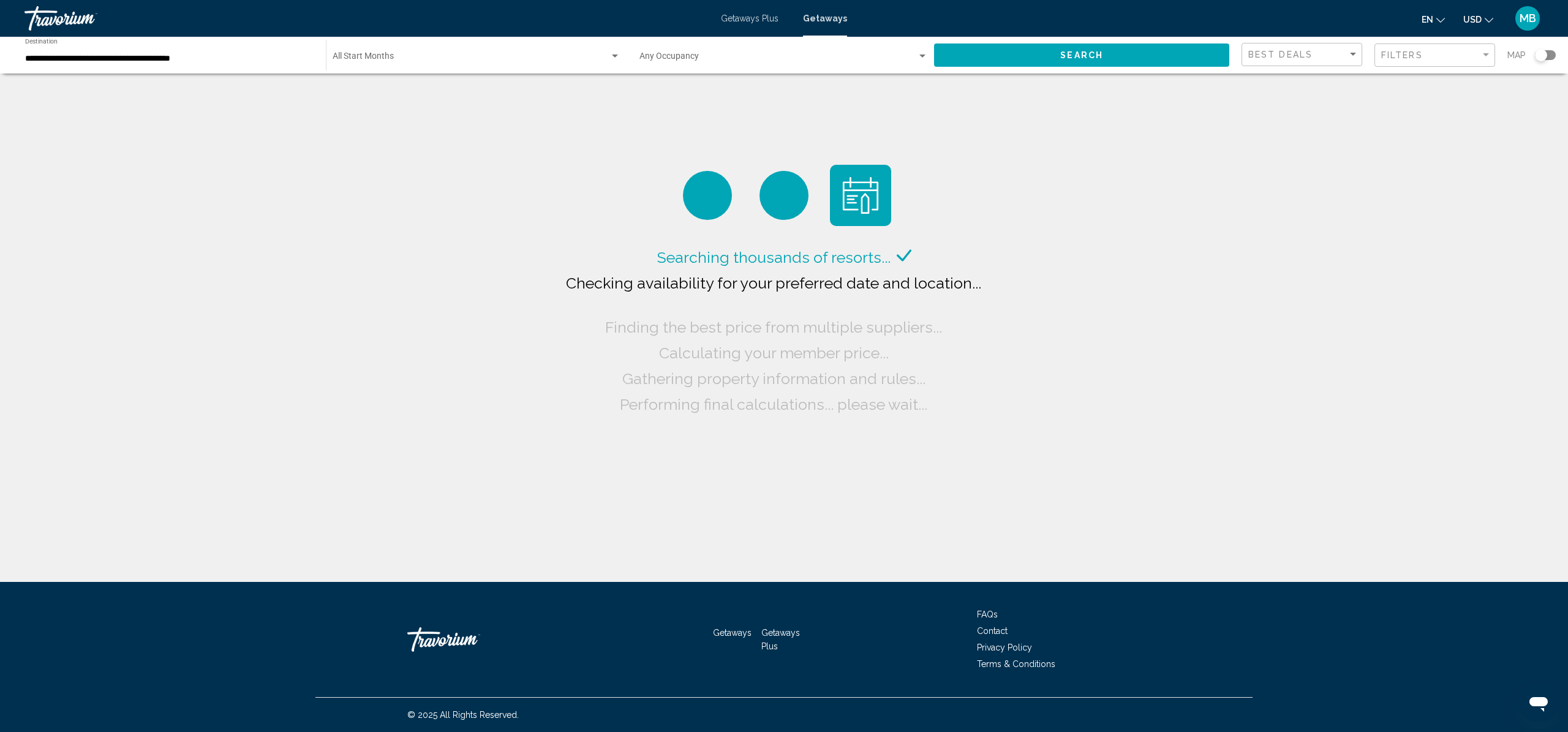
click at [231, 50] on div "**********" at bounding box center [169, 55] width 288 height 33
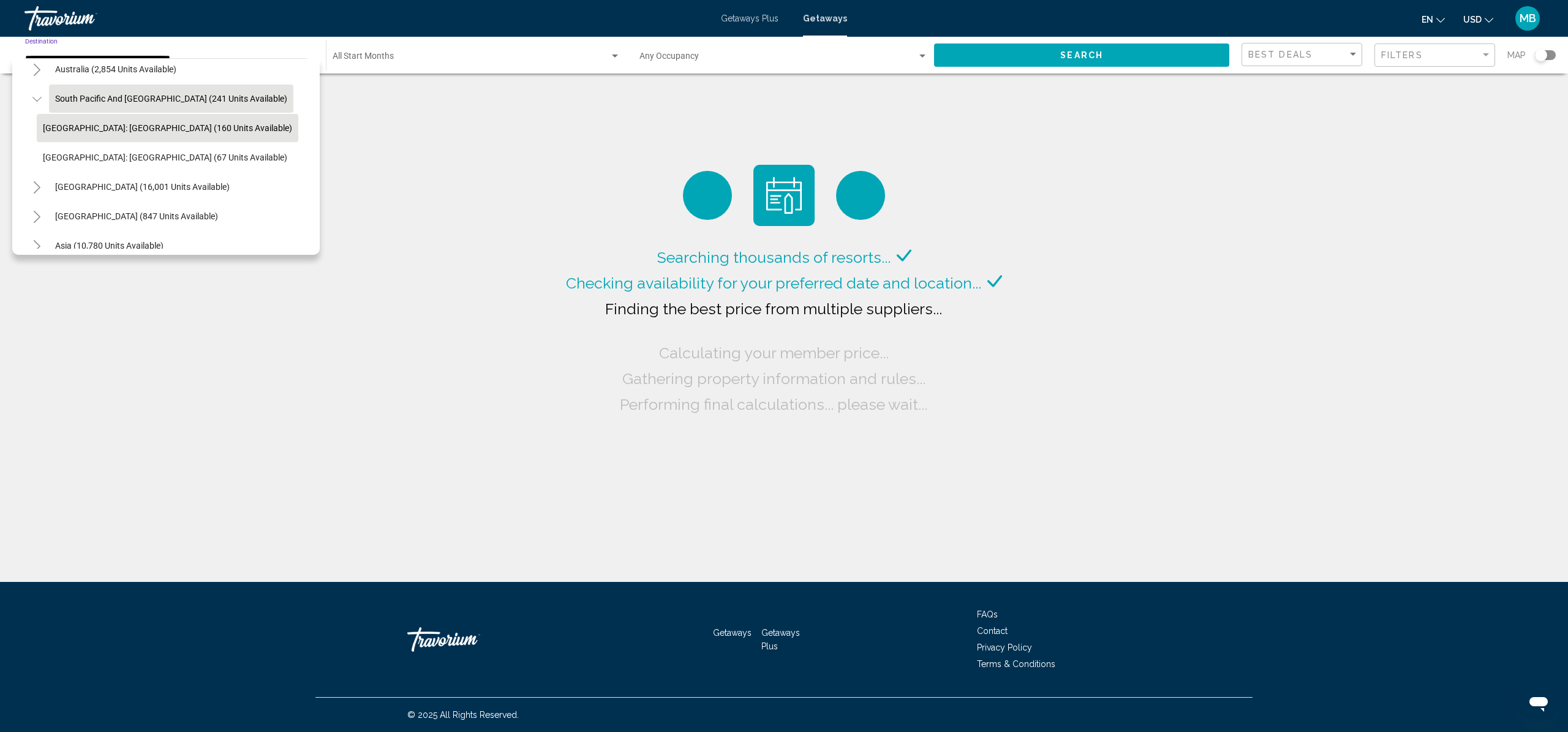
scroll to position [185, 0]
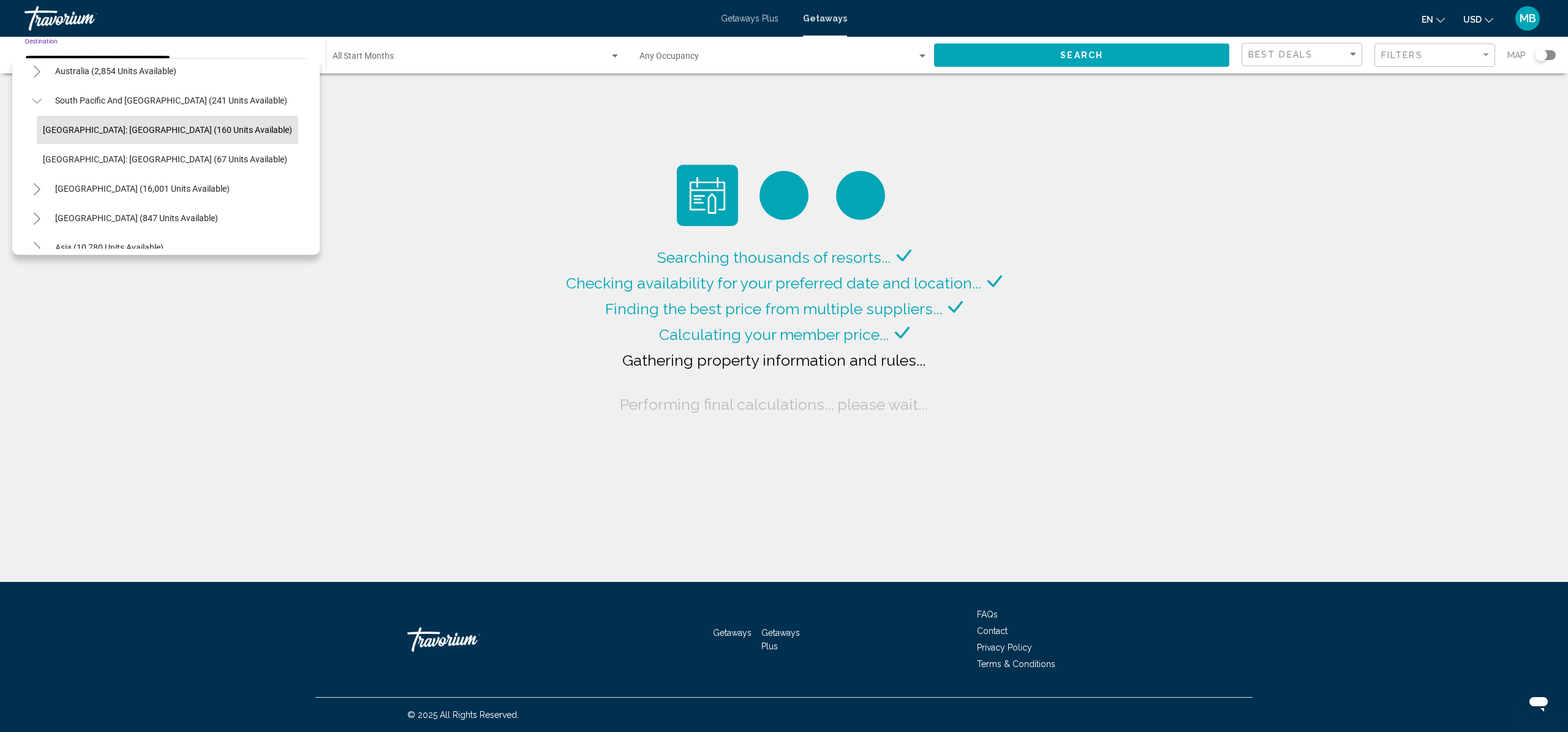
click at [43, 101] on button "Toggle South Pacific and Oceania (241 units available)" at bounding box center [37, 100] width 25 height 25
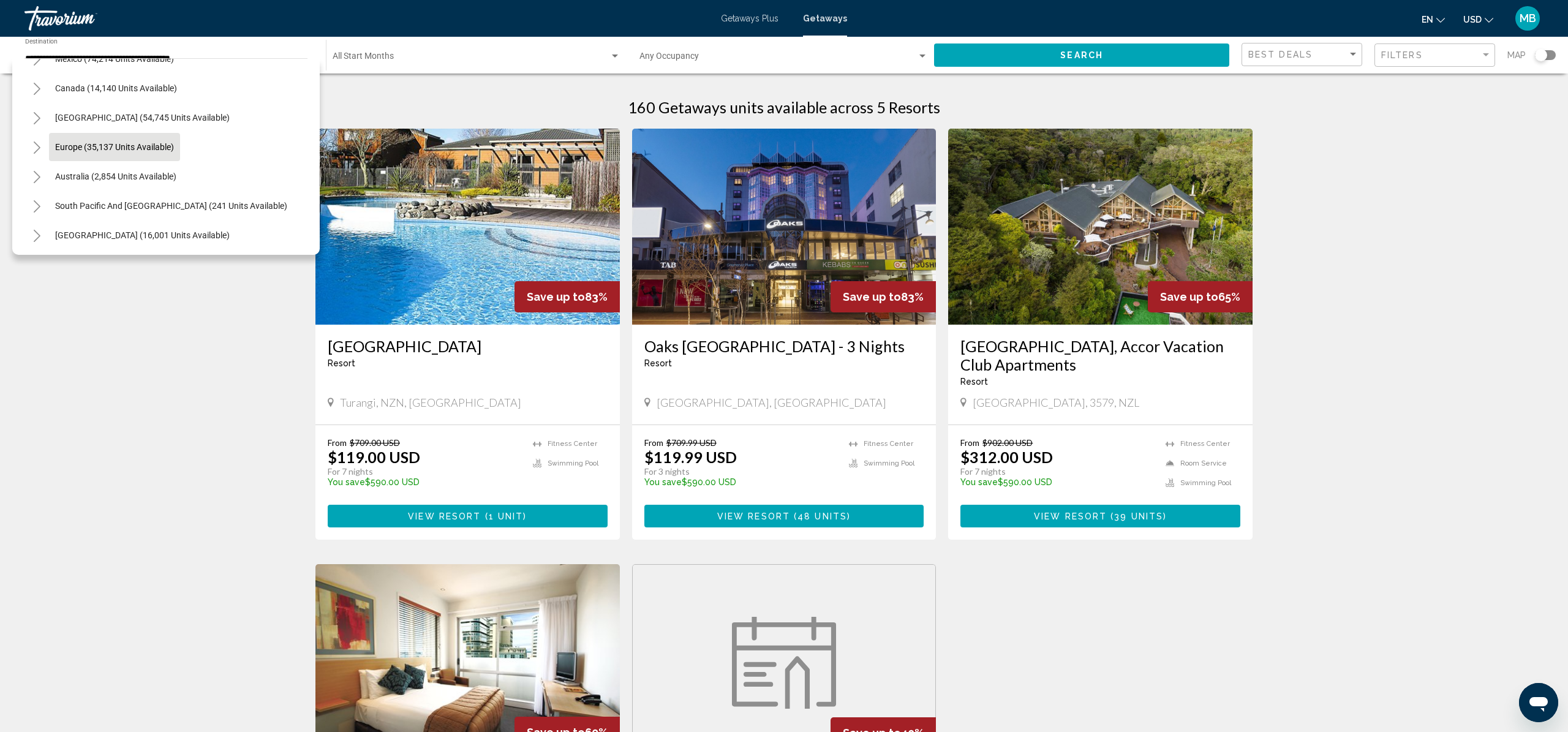
scroll to position [78, 0]
click at [63, 179] on span "Australia (2,854 units available)" at bounding box center [115, 178] width 121 height 10
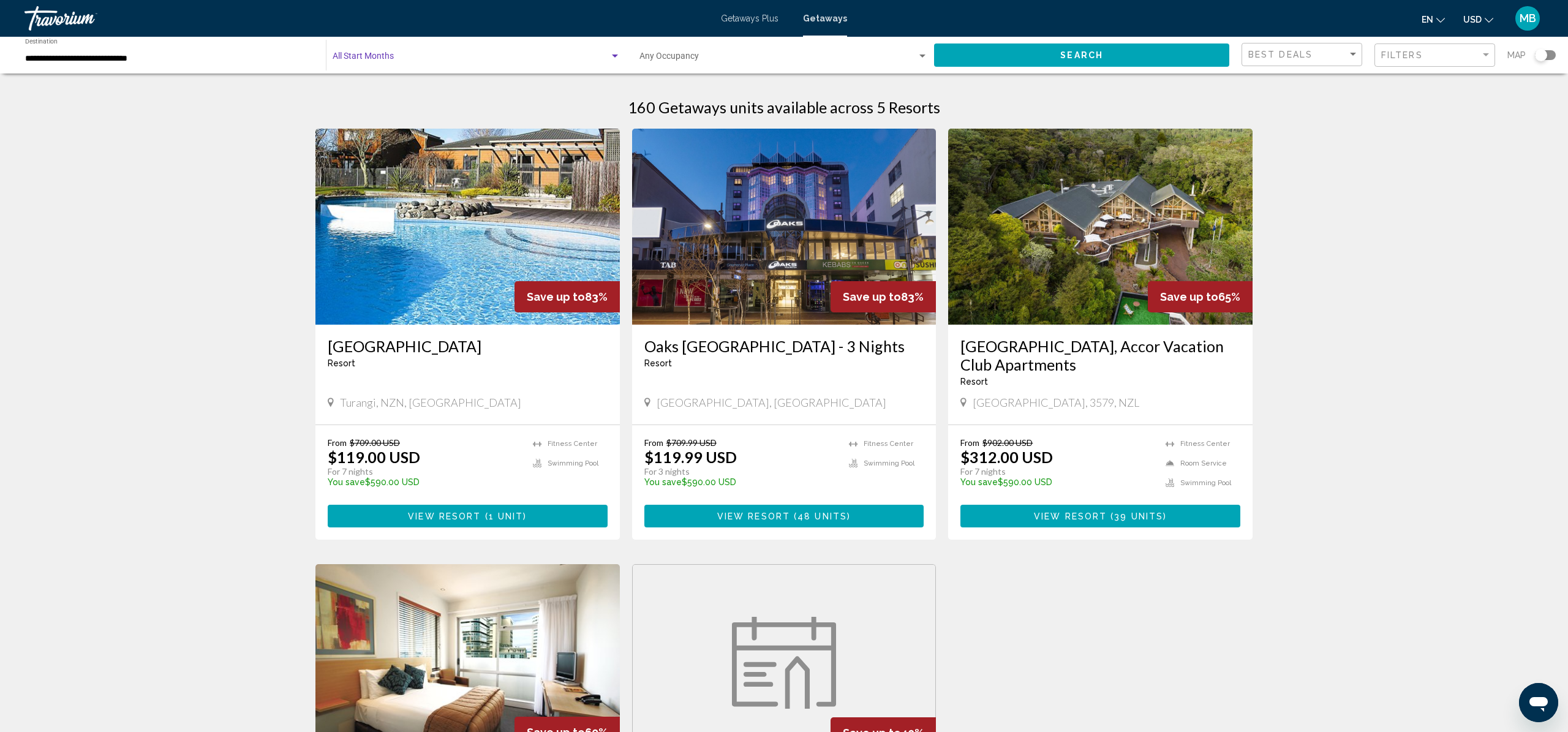
click at [486, 61] on span "Search widget" at bounding box center [471, 58] width 277 height 10
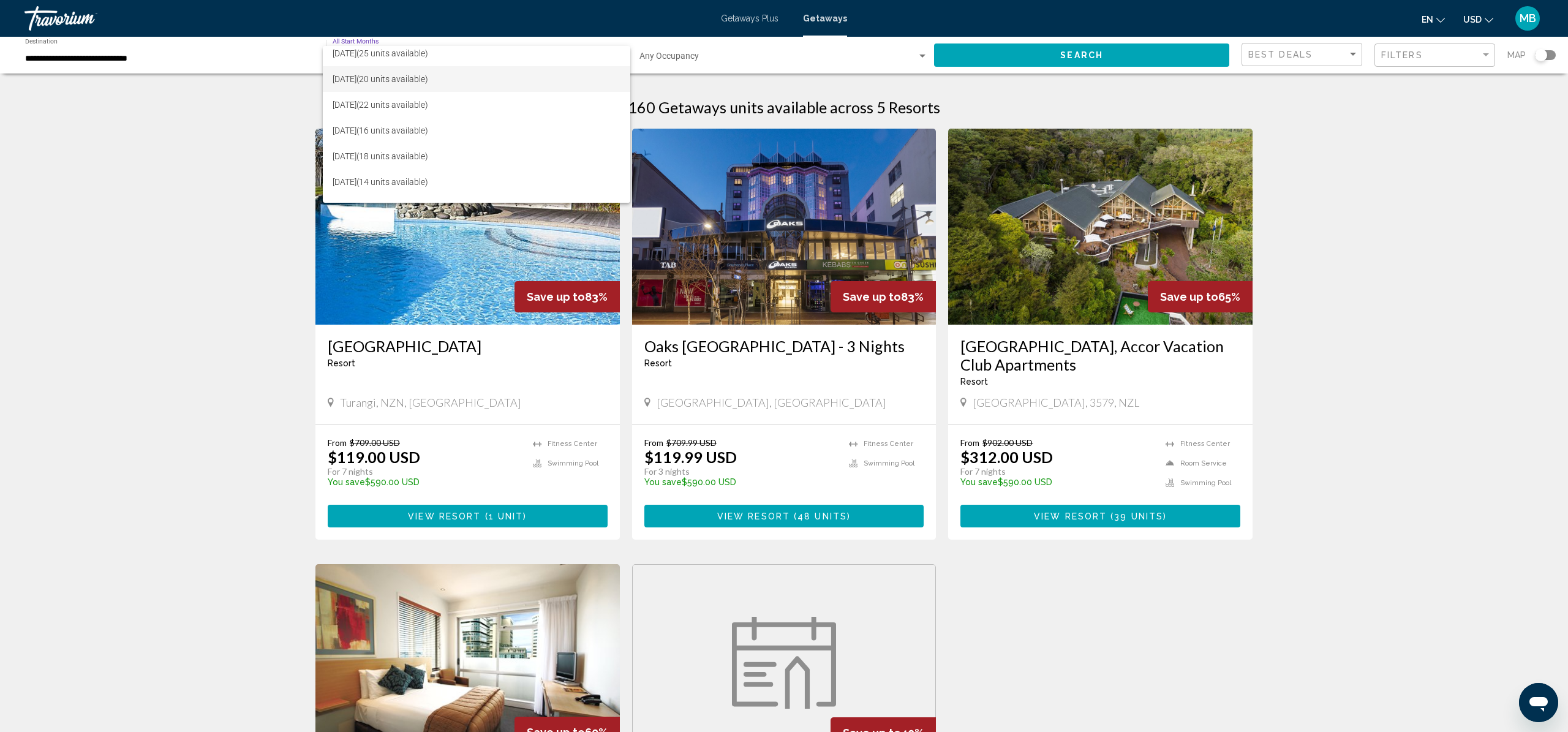
scroll to position [127, 0]
drag, startPoint x: 428, startPoint y: 119, endPoint x: 438, endPoint y: 122, distance: 10.4
click at [428, 119] on span "[DATE] (14 units available)" at bounding box center [476, 113] width 287 height 26
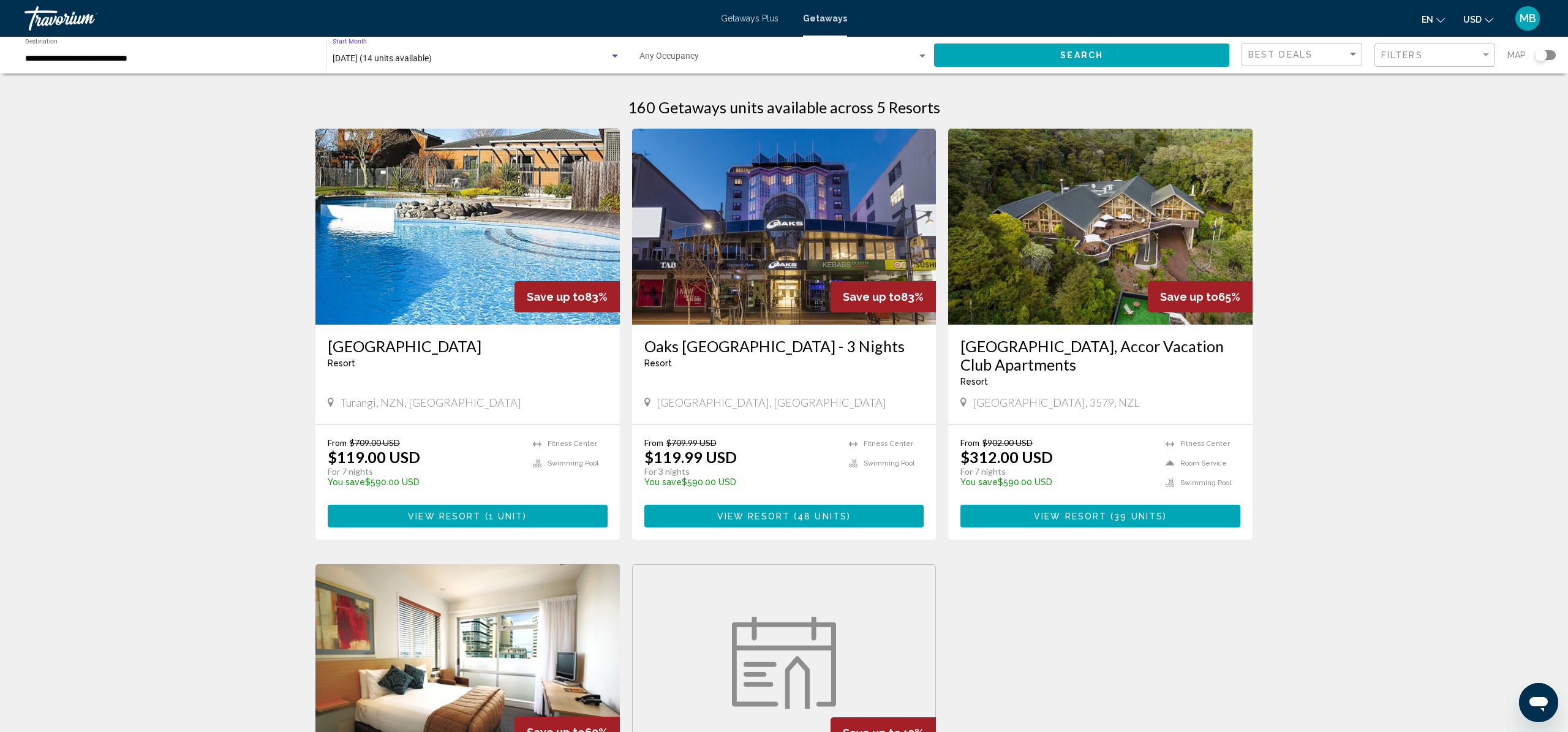
click at [989, 63] on button "Search" at bounding box center [1081, 55] width 295 height 23
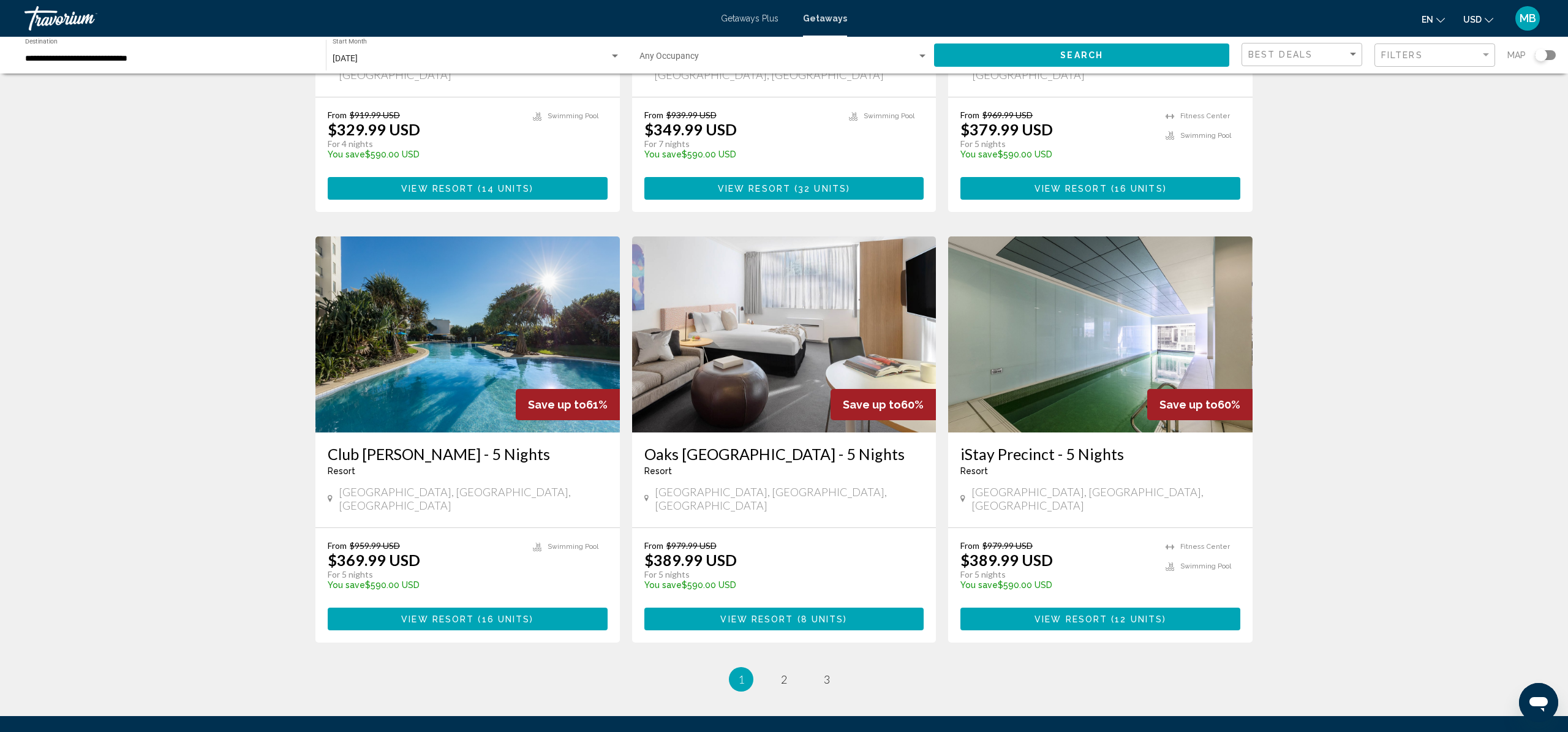
scroll to position [1241, 0]
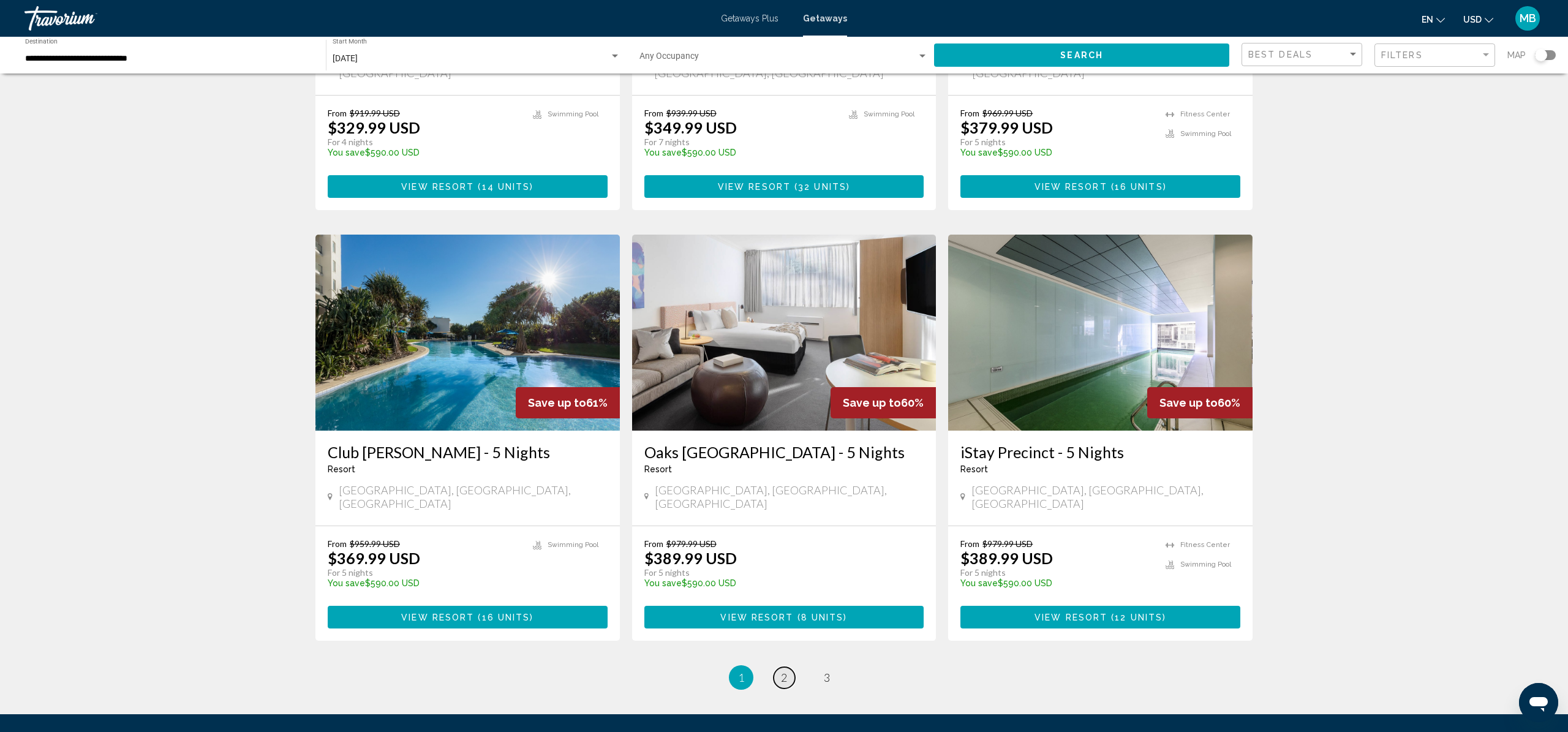
click at [787, 667] on link "page 2" at bounding box center [784, 677] width 21 height 21
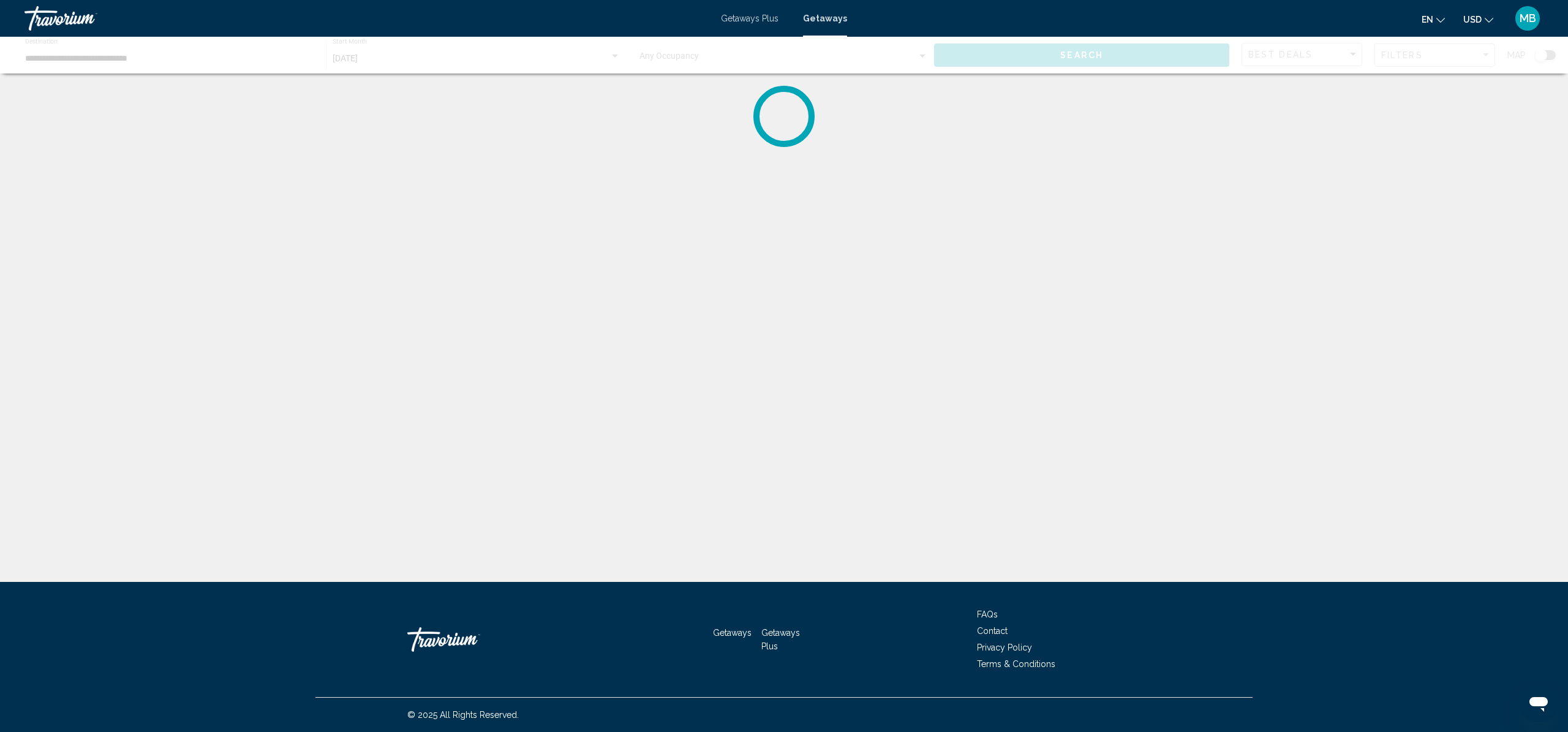
click at [500, 48] on div "Main content" at bounding box center [784, 55] width 1568 height 37
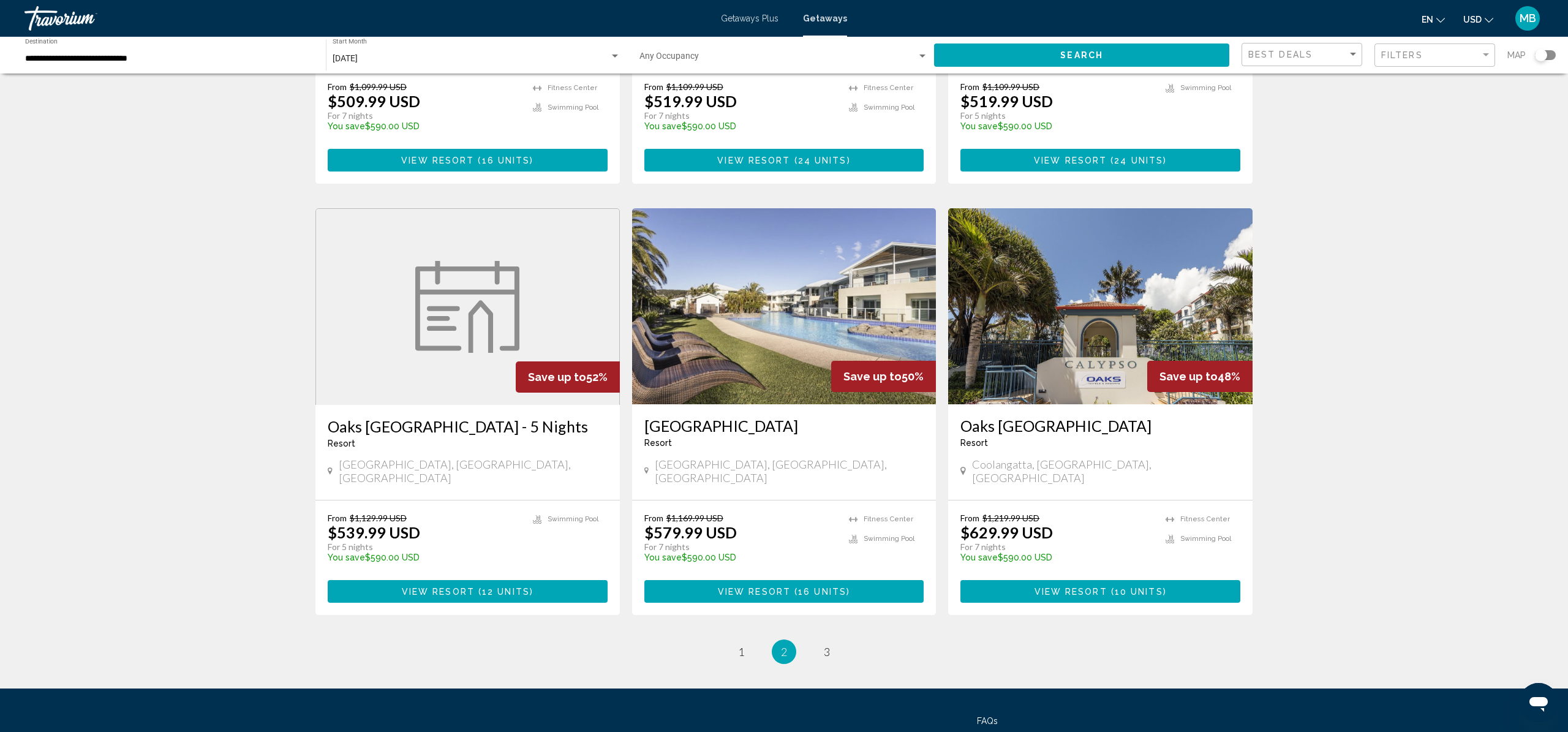
scroll to position [1264, 0]
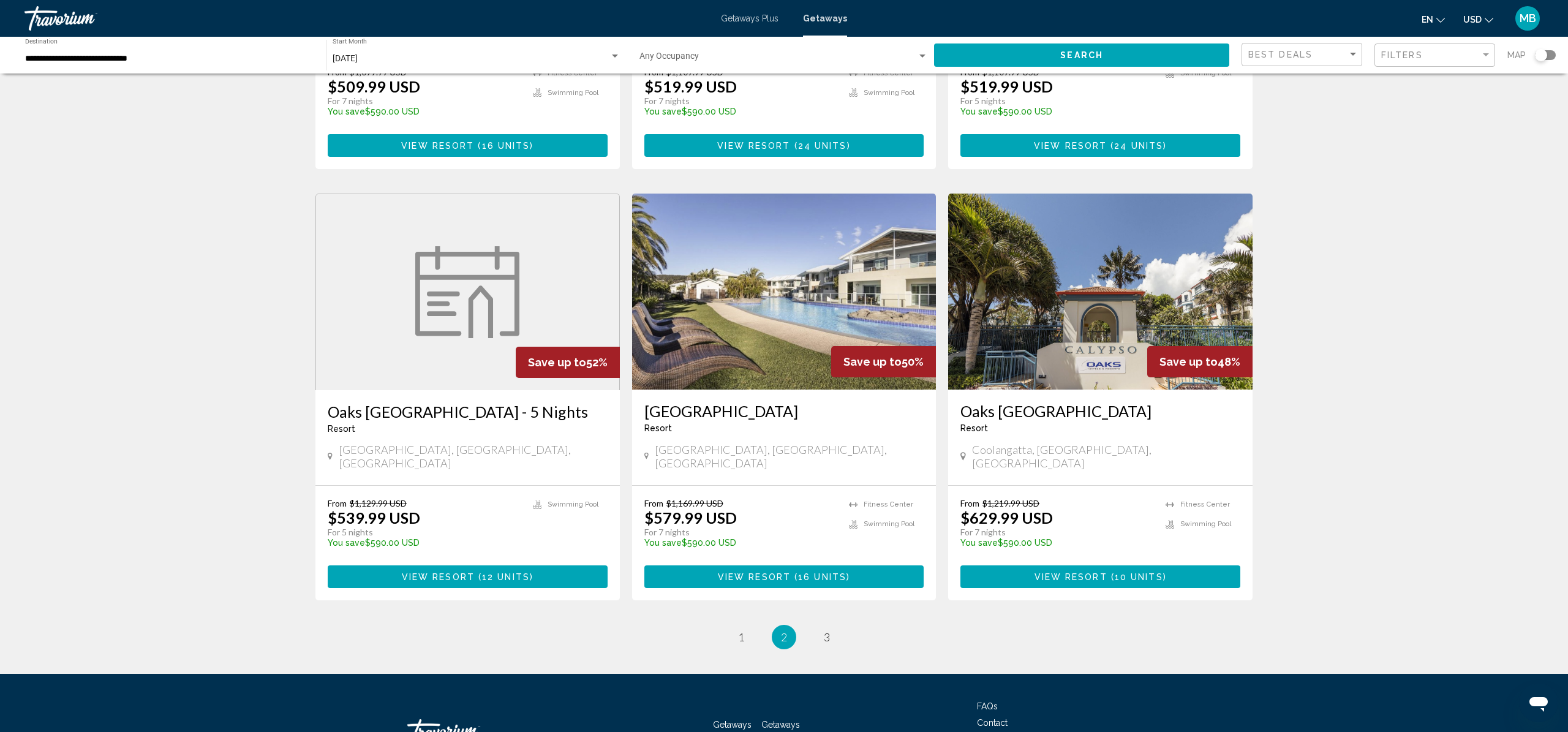
click at [547, 46] on div "[DATE] Start Month All Start Months" at bounding box center [476, 55] width 287 height 33
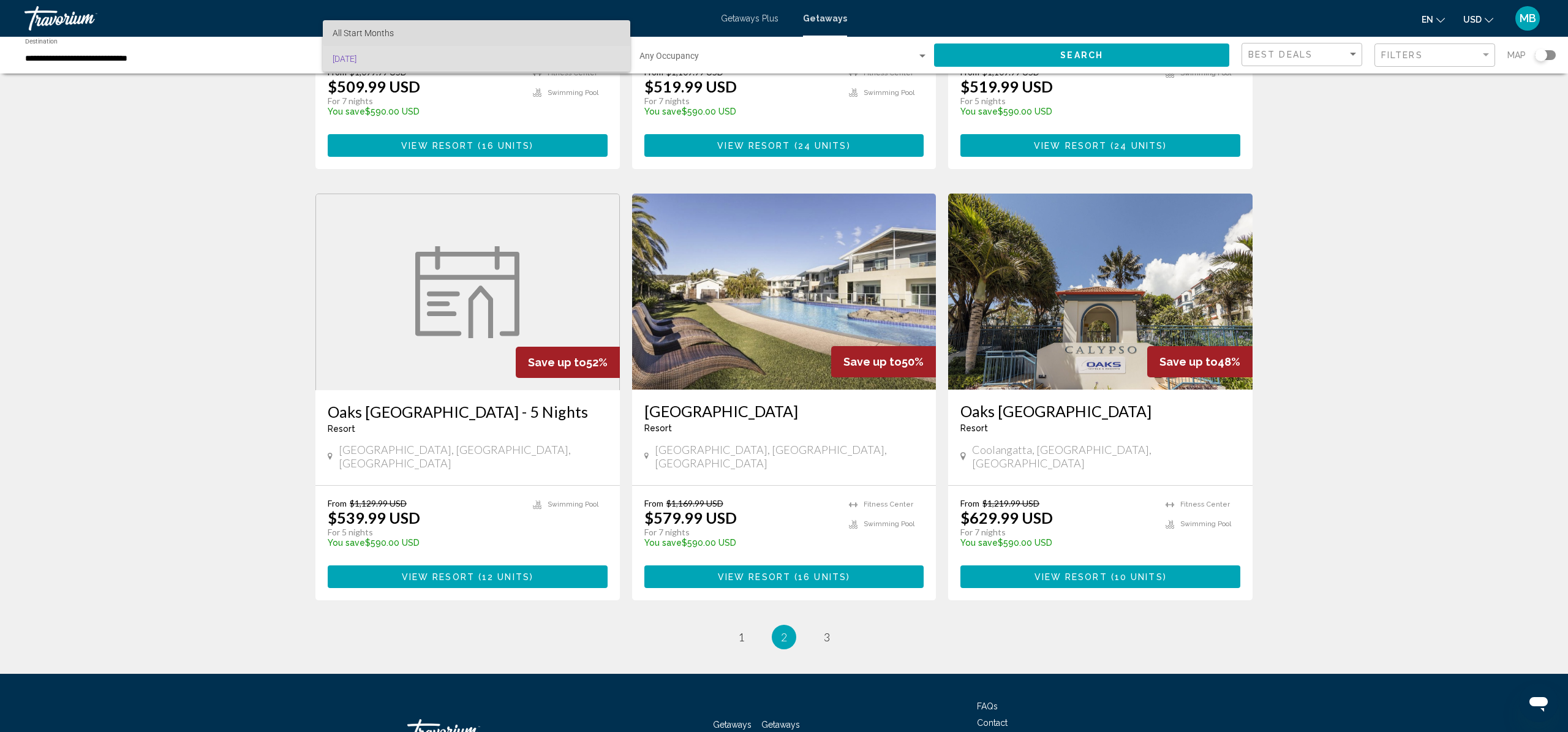
click at [533, 28] on span "All Start Months" at bounding box center [476, 33] width 287 height 26
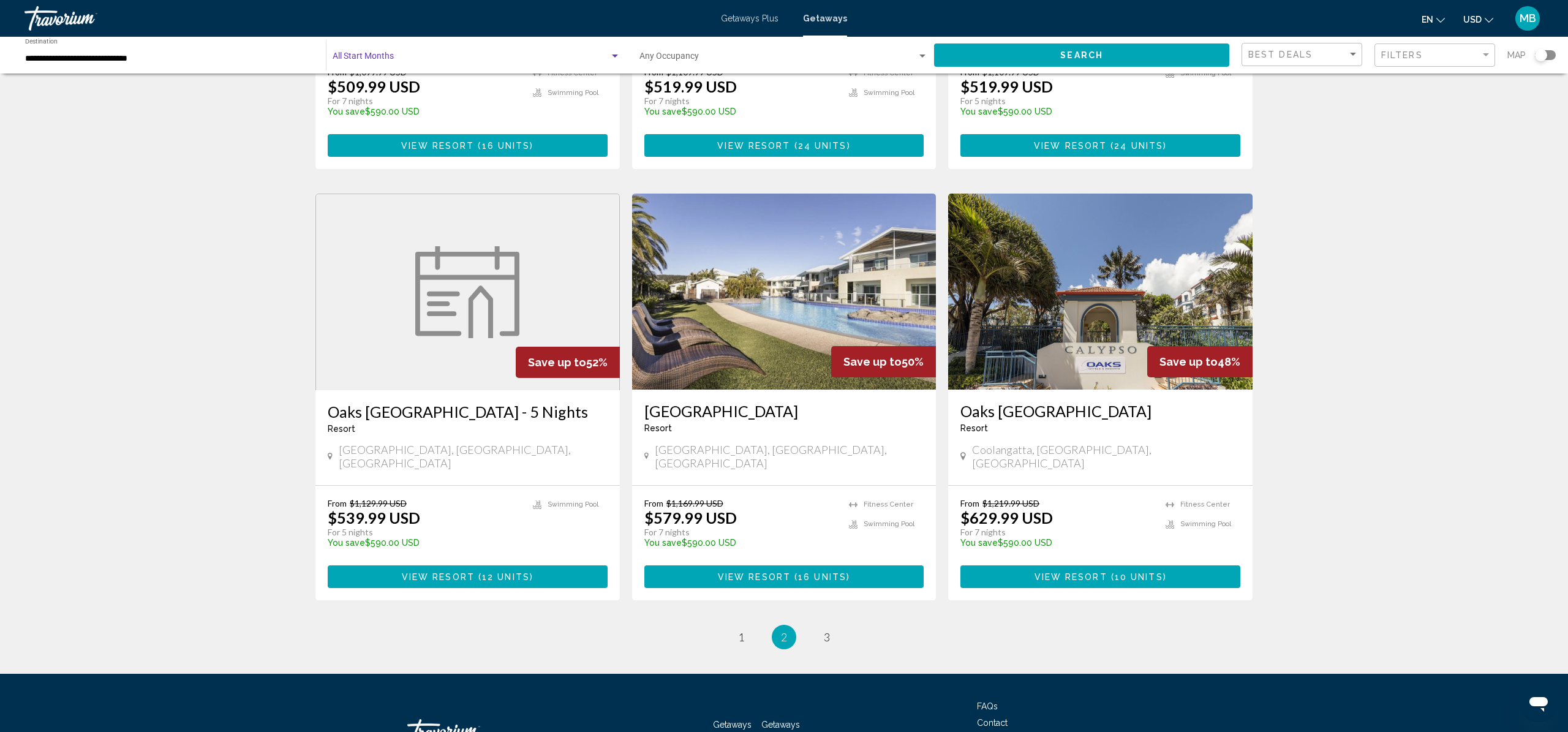
click at [1027, 65] on button "Search" at bounding box center [1081, 55] width 295 height 23
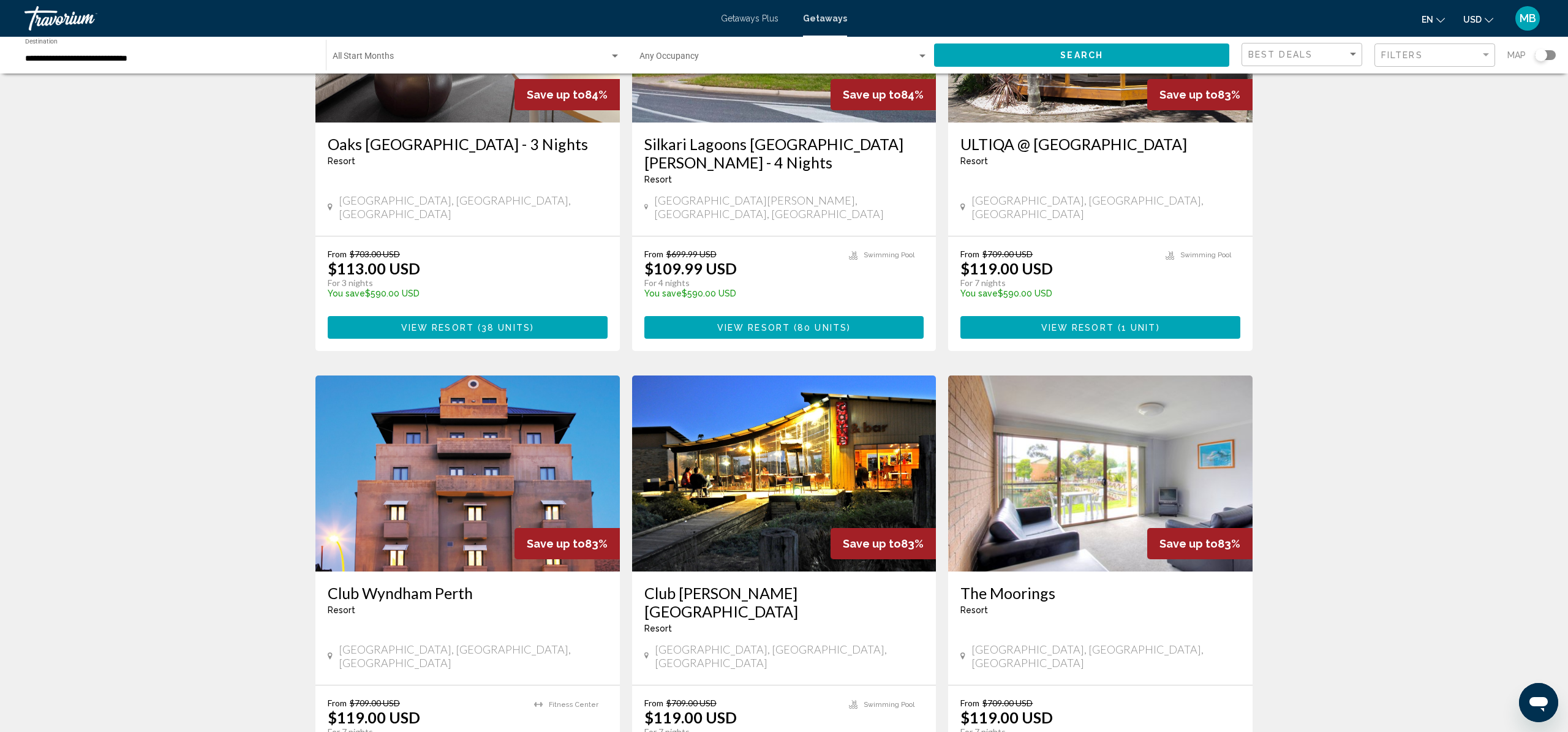
scroll to position [204, 0]
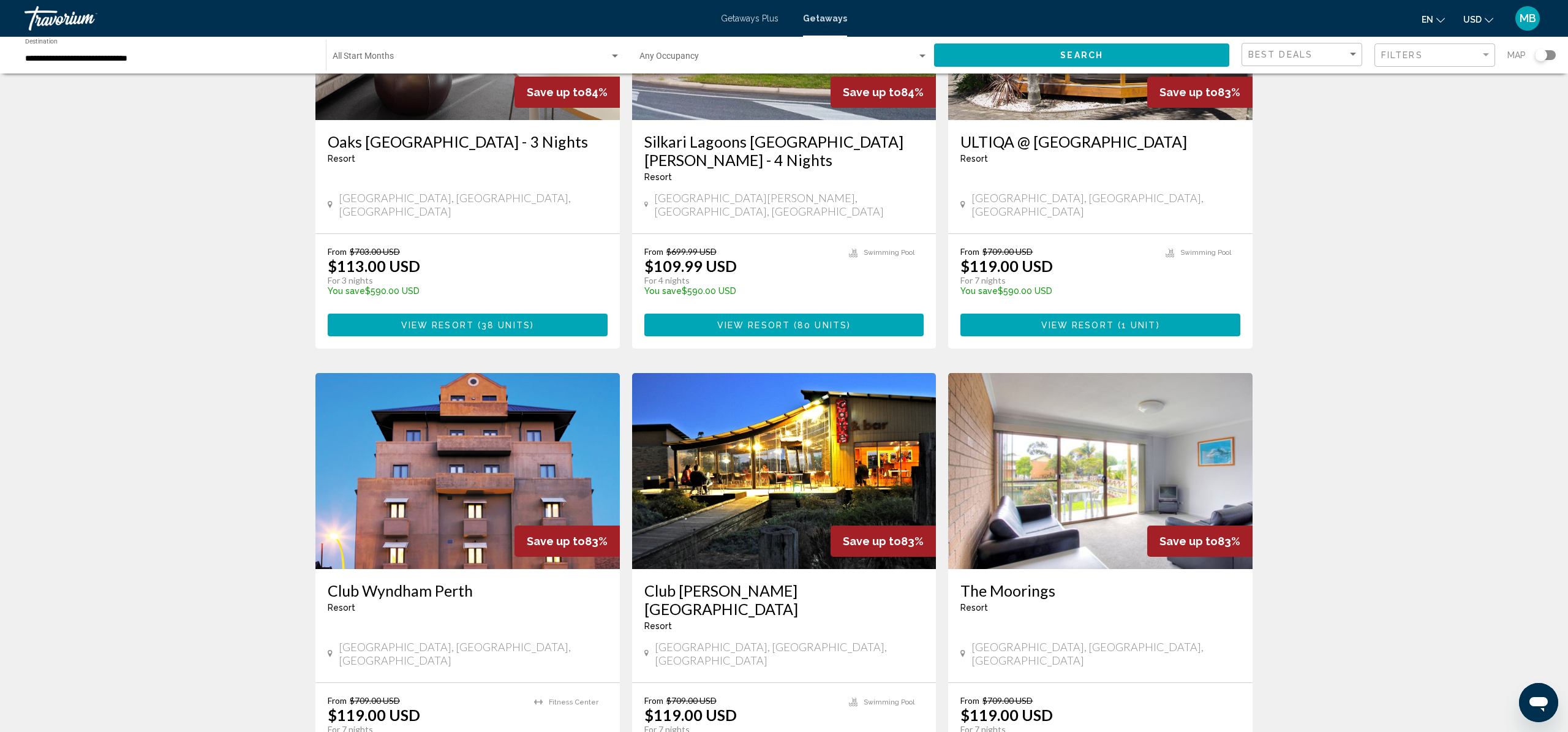
click at [168, 65] on div "**********" at bounding box center [169, 55] width 288 height 33
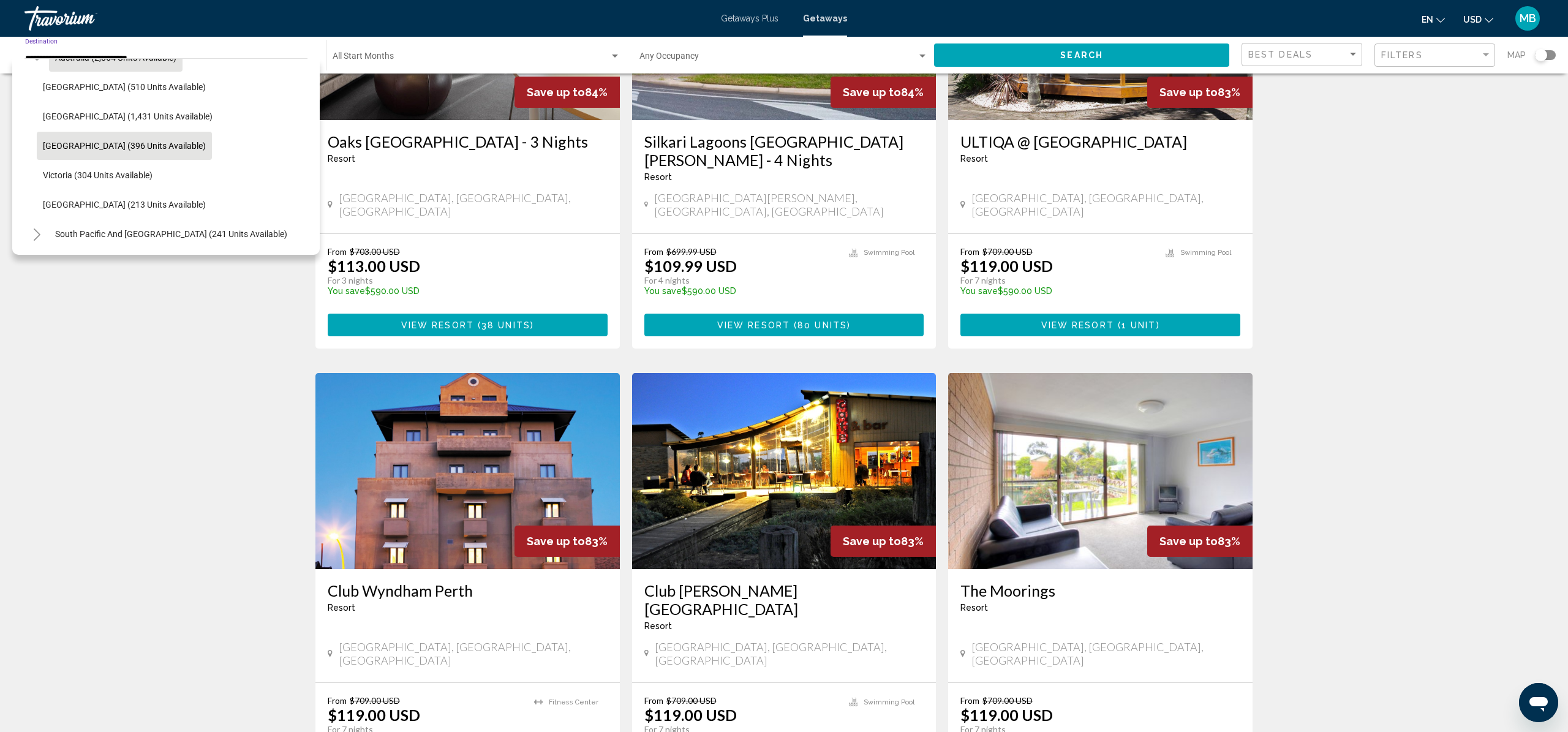
scroll to position [189, 0]
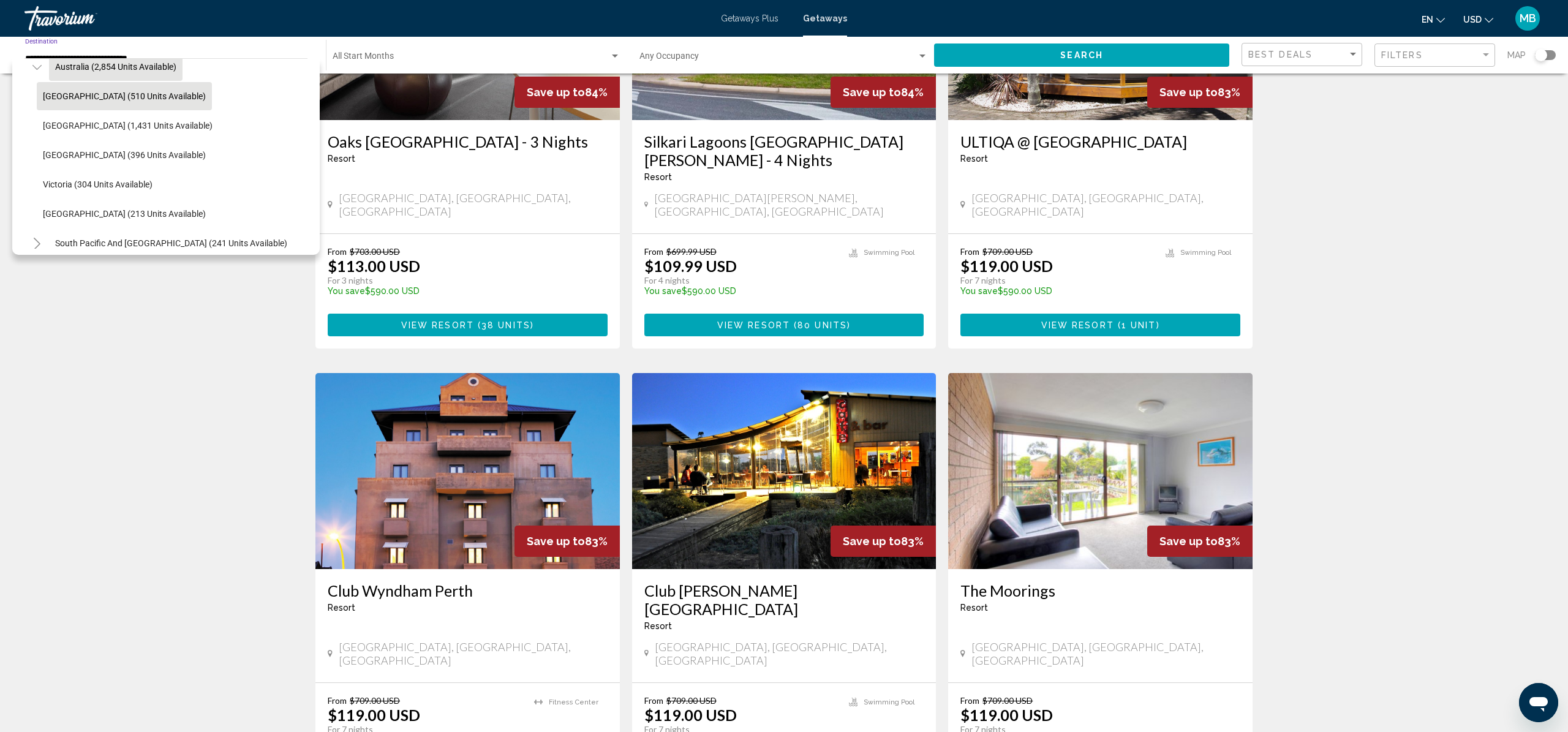
click at [74, 102] on button "[GEOGRAPHIC_DATA] (510 units available)" at bounding box center [125, 96] width 176 height 28
type input "**********"
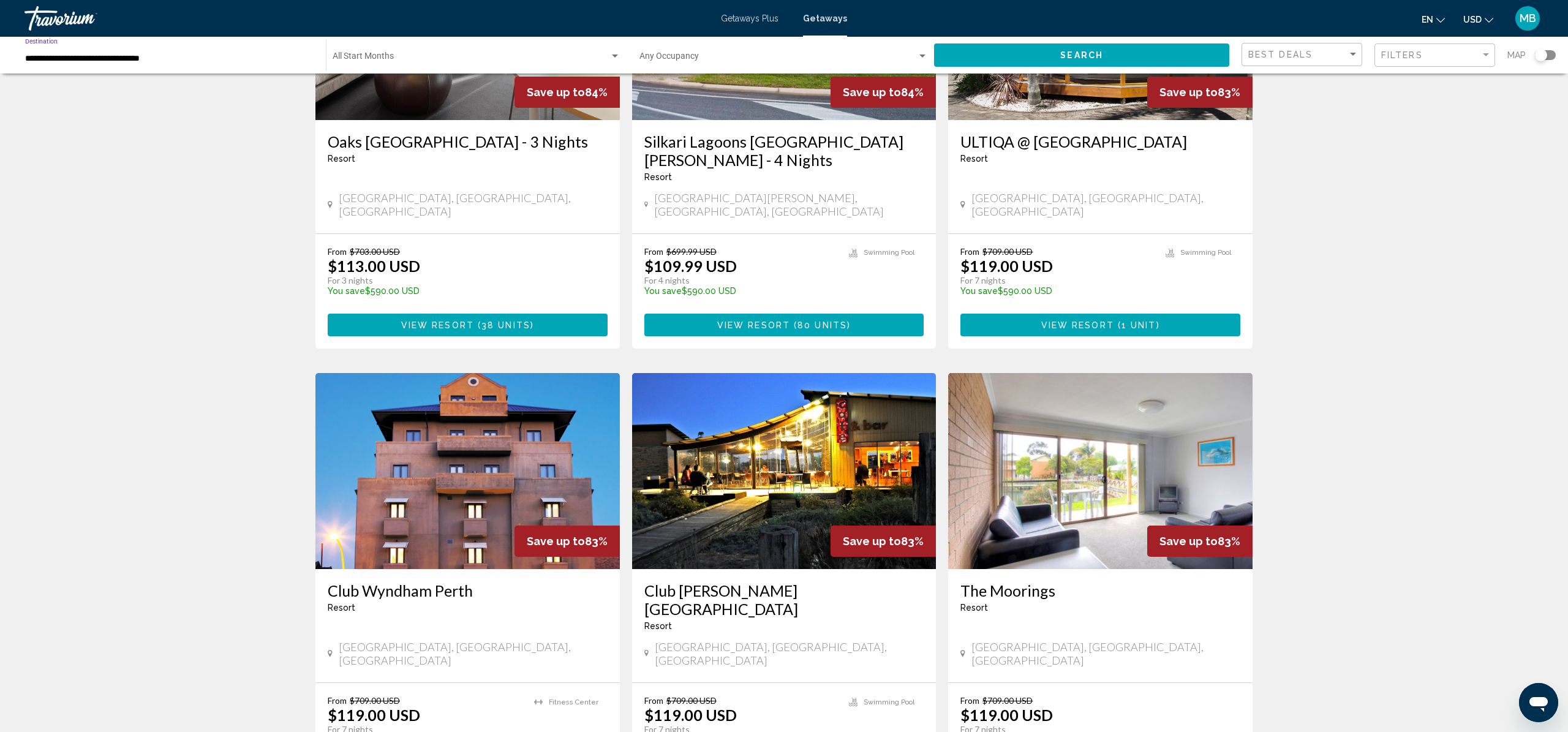
click at [1000, 50] on button "Search" at bounding box center [1081, 55] width 295 height 23
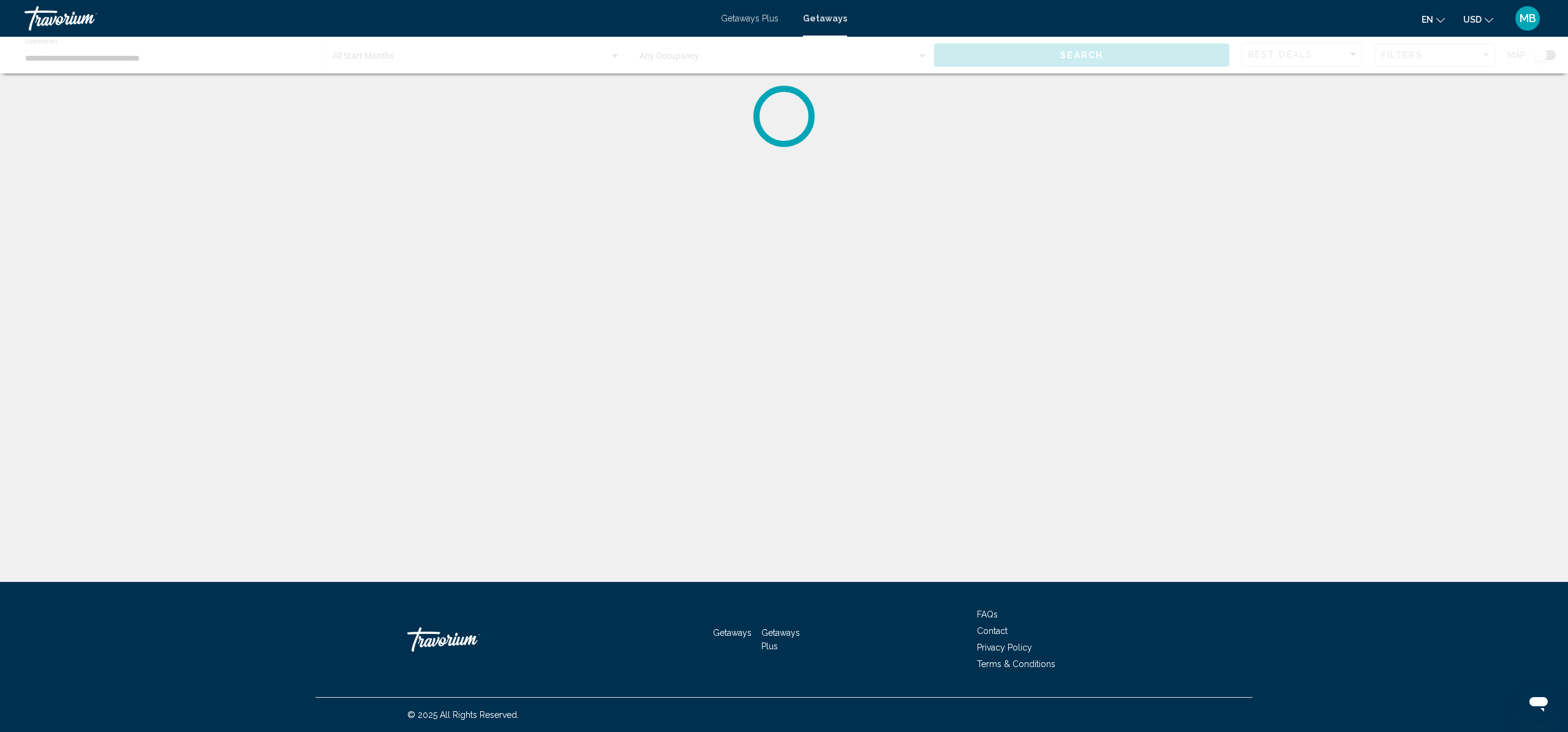
click at [767, 26] on div "Getaways Plus Getaways en English Español Français Italiano Português русский U…" at bounding box center [784, 18] width 1568 height 26
click at [765, 19] on span "Getaways Plus" at bounding box center [749, 18] width 57 height 10
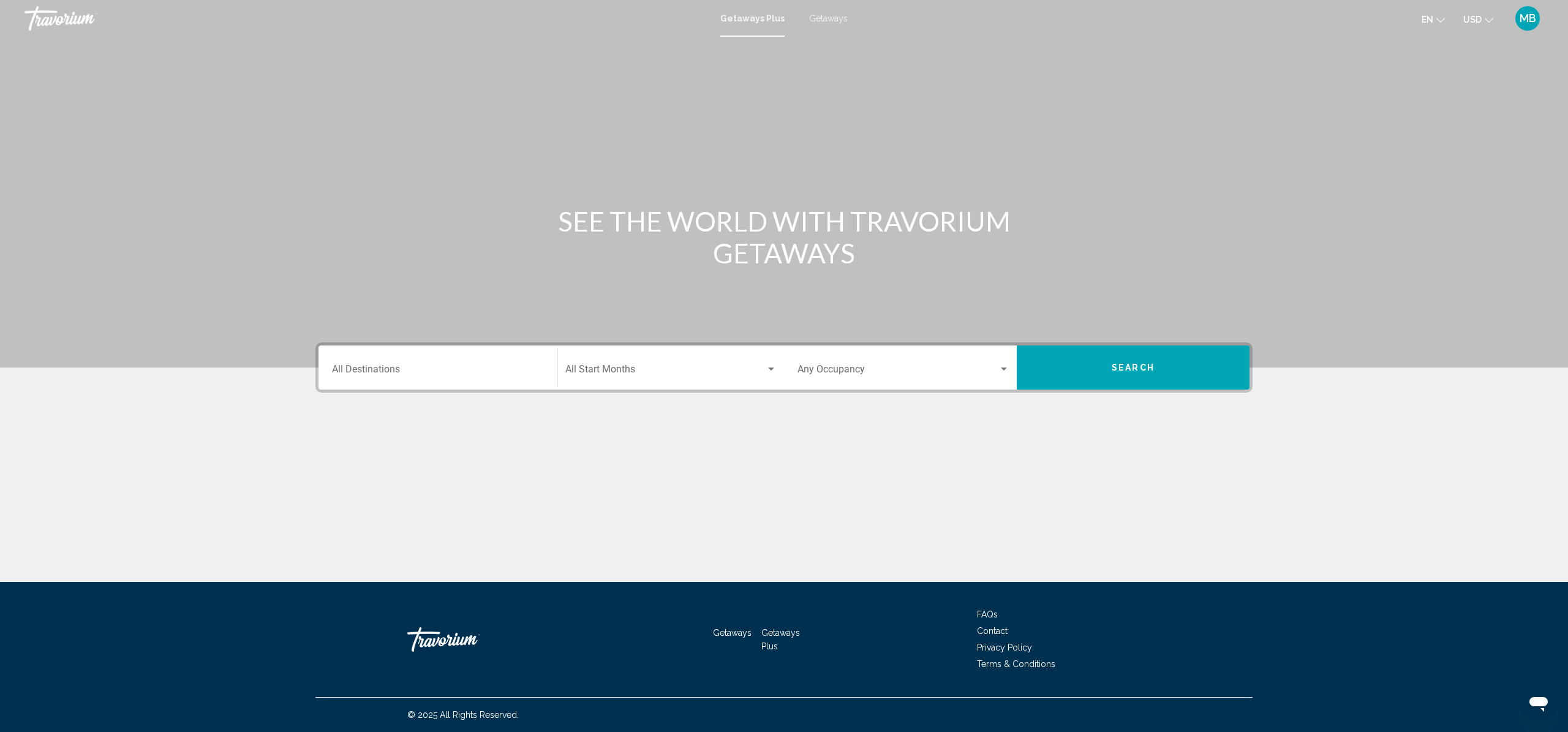
click at [1064, 368] on button "Search" at bounding box center [1133, 368] width 233 height 44
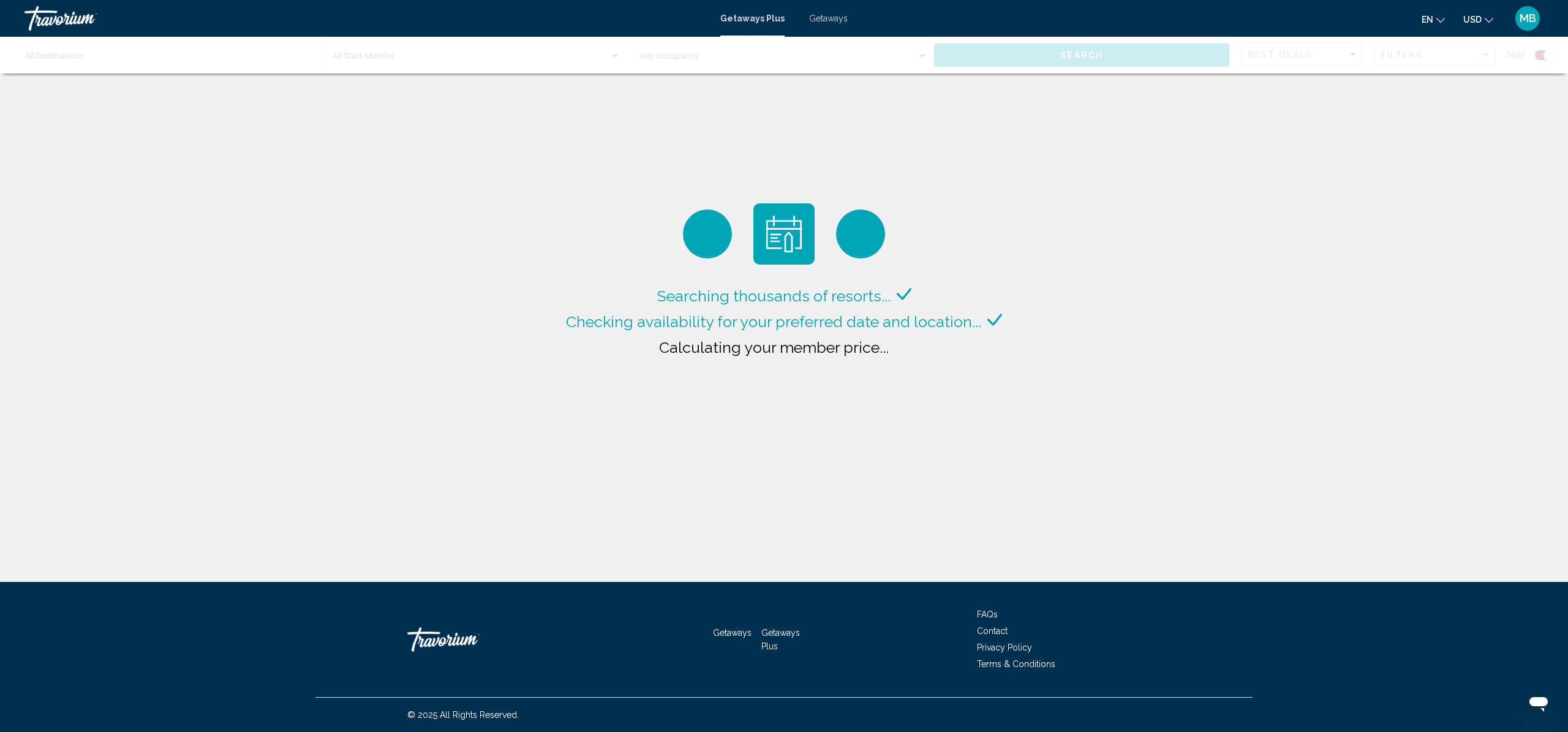
click at [845, 19] on div "Getaways Plus Getaways en English Español Français Italiano Português русский U…" at bounding box center [784, 18] width 1568 height 26
click at [833, 20] on span "Getaways" at bounding box center [828, 18] width 39 height 10
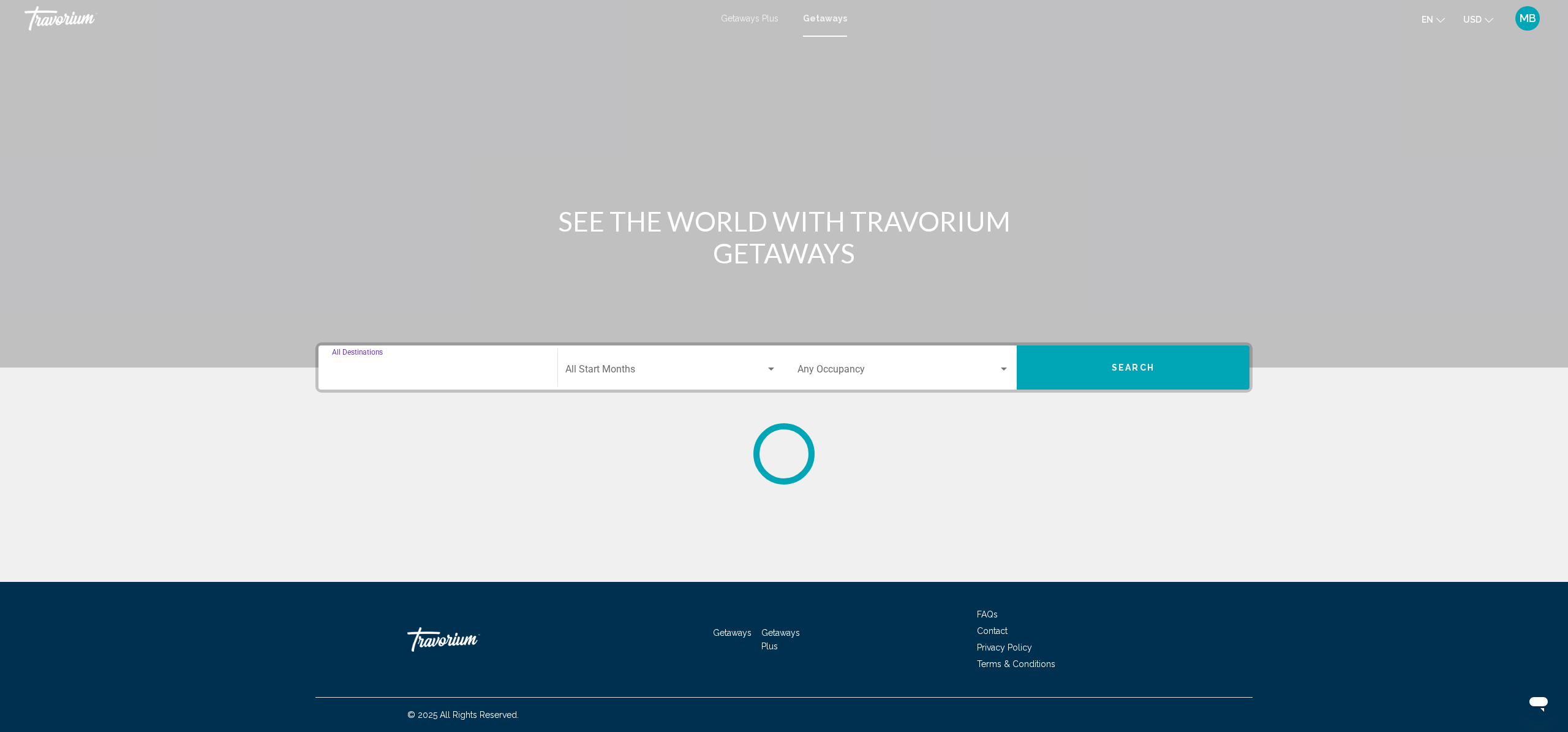
click at [490, 368] on input "Destination All Destinations" at bounding box center [437, 372] width 212 height 11
